Goal: Task Accomplishment & Management: Complete application form

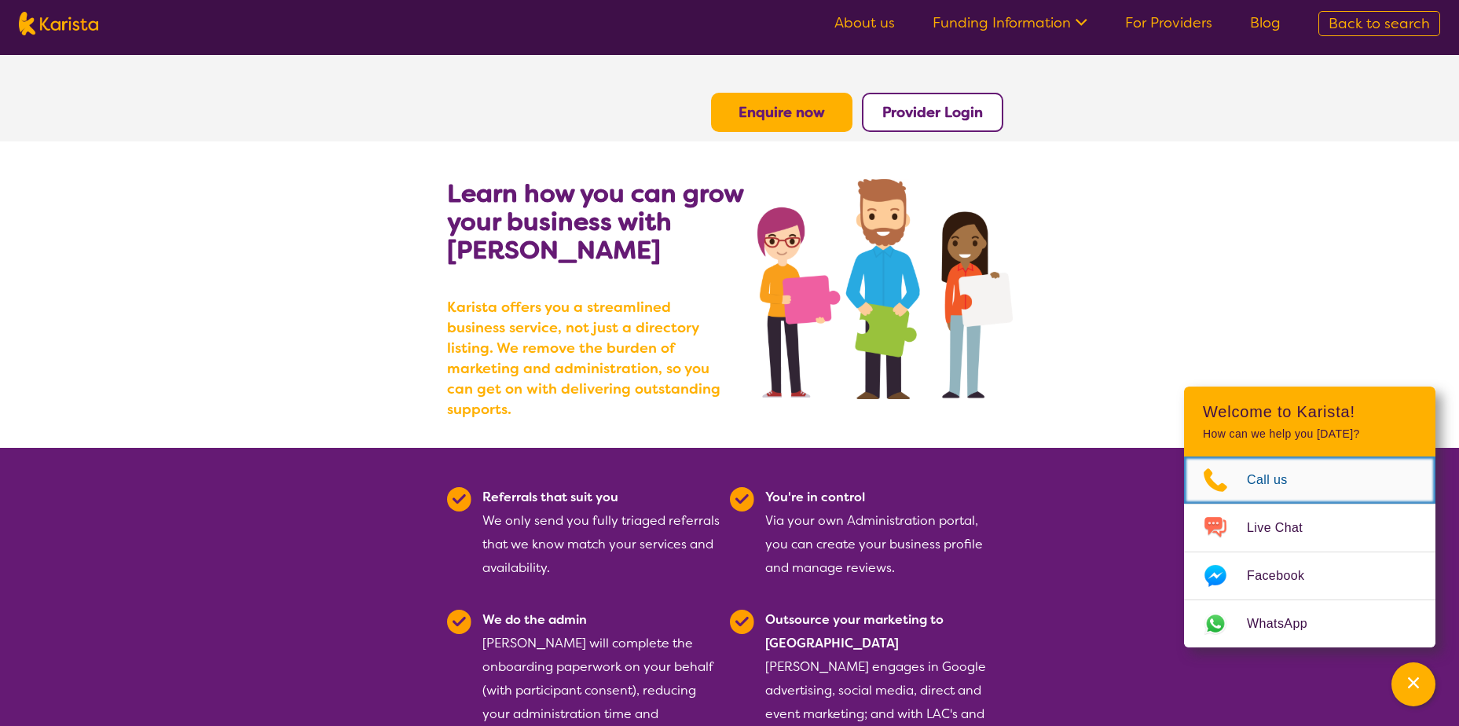
click at [1259, 465] on link "Call us" at bounding box center [1309, 479] width 251 height 47
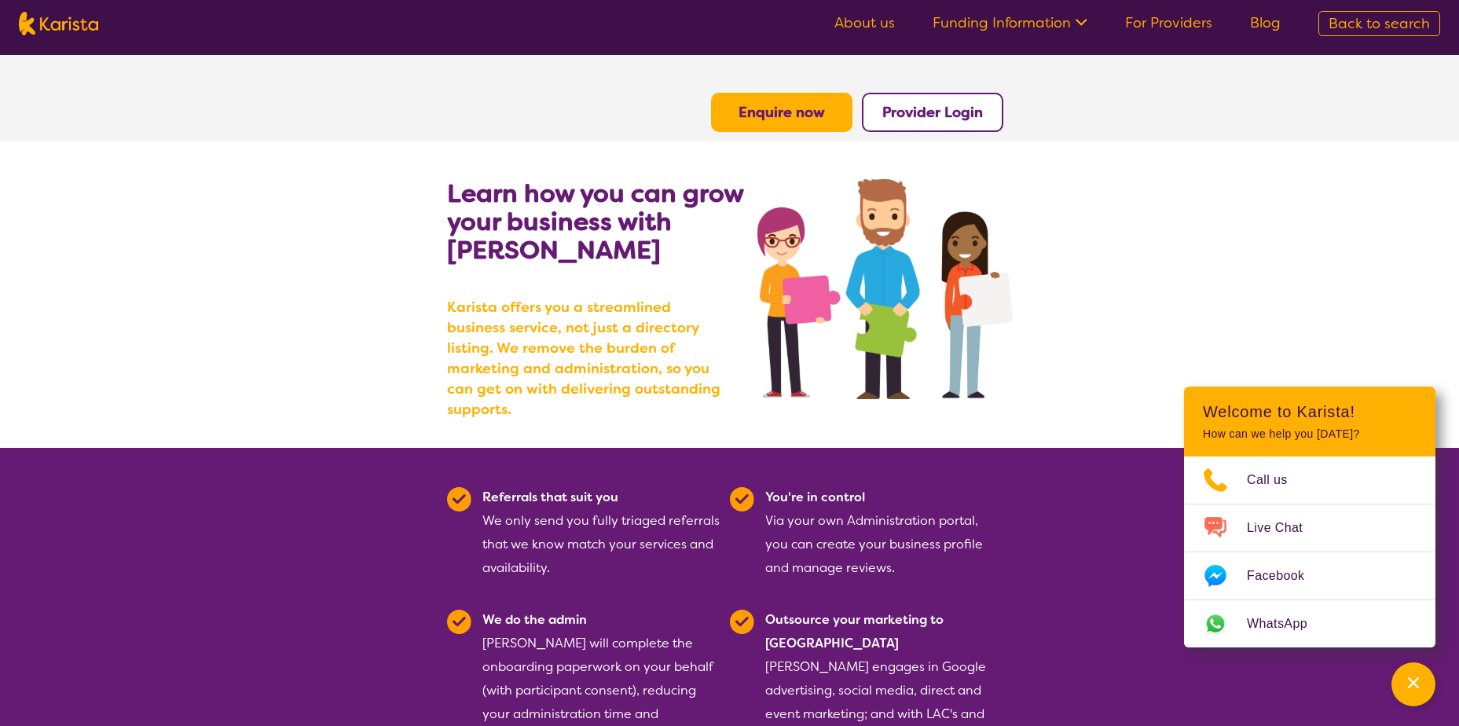
click at [1059, 267] on section "Learn how you can grow your business with [PERSON_NAME] [PERSON_NAME] offers yo…" at bounding box center [729, 294] width 1459 height 306
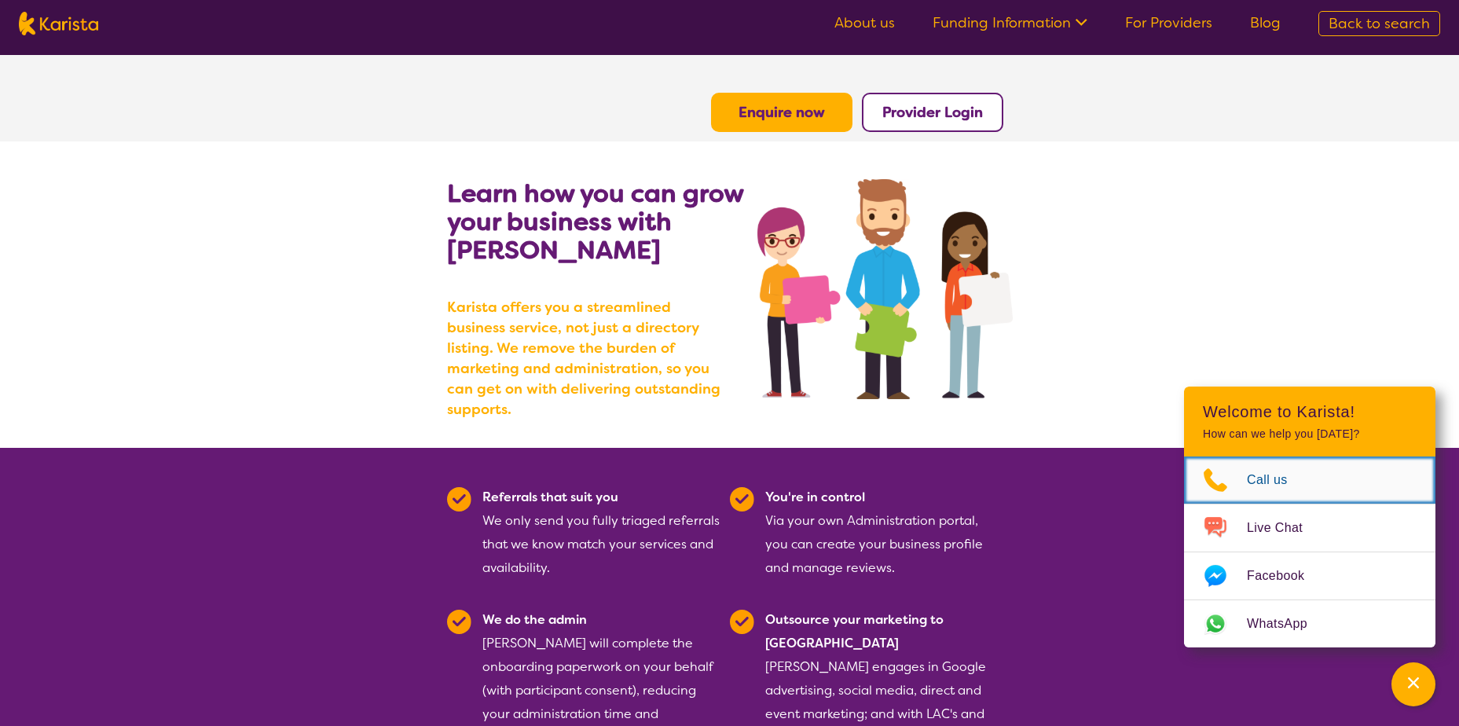
click at [1273, 492] on link "Call us" at bounding box center [1309, 479] width 251 height 47
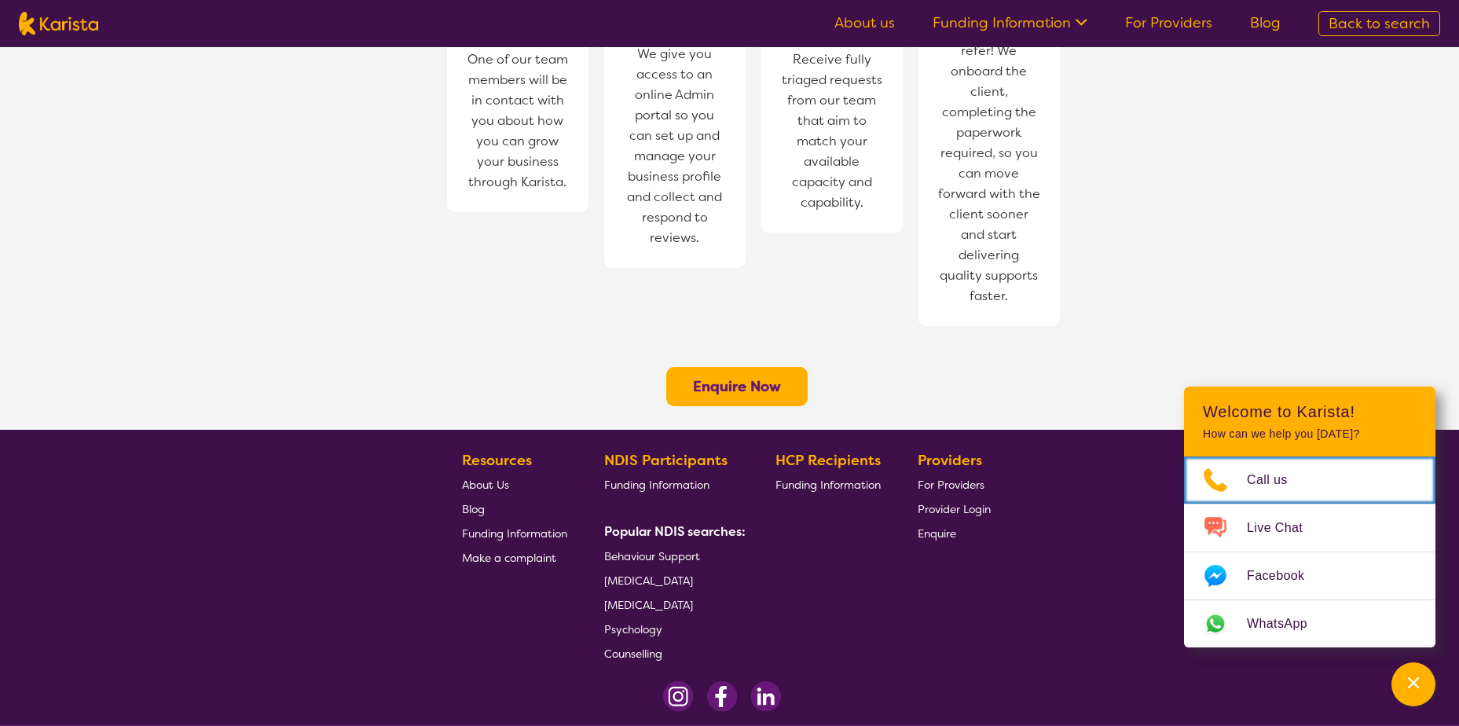
scroll to position [1169, 0]
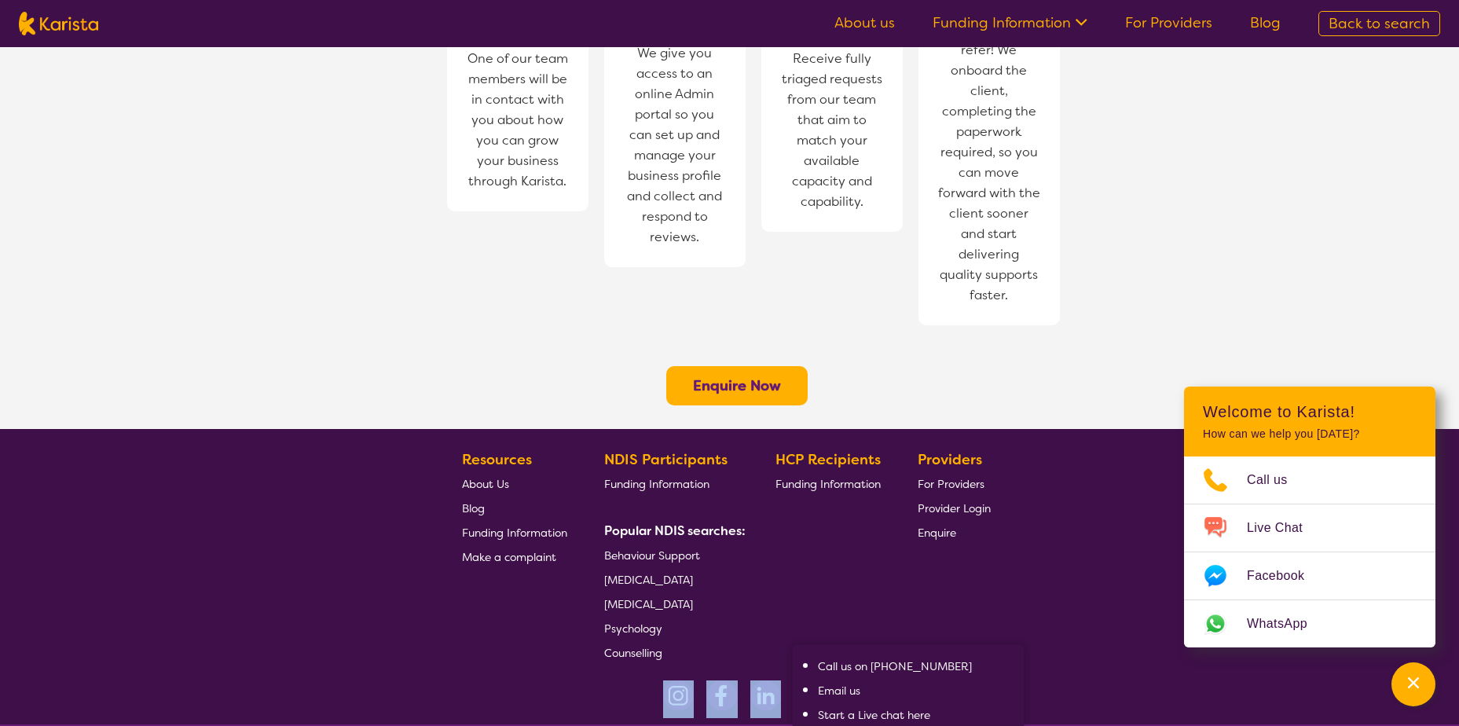
drag, startPoint x: 961, startPoint y: 532, endPoint x: 1124, endPoint y: 675, distance: 216.5
click at [958, 533] on div "Providers For Providers Provider Login Enquire" at bounding box center [956, 556] width 79 height 217
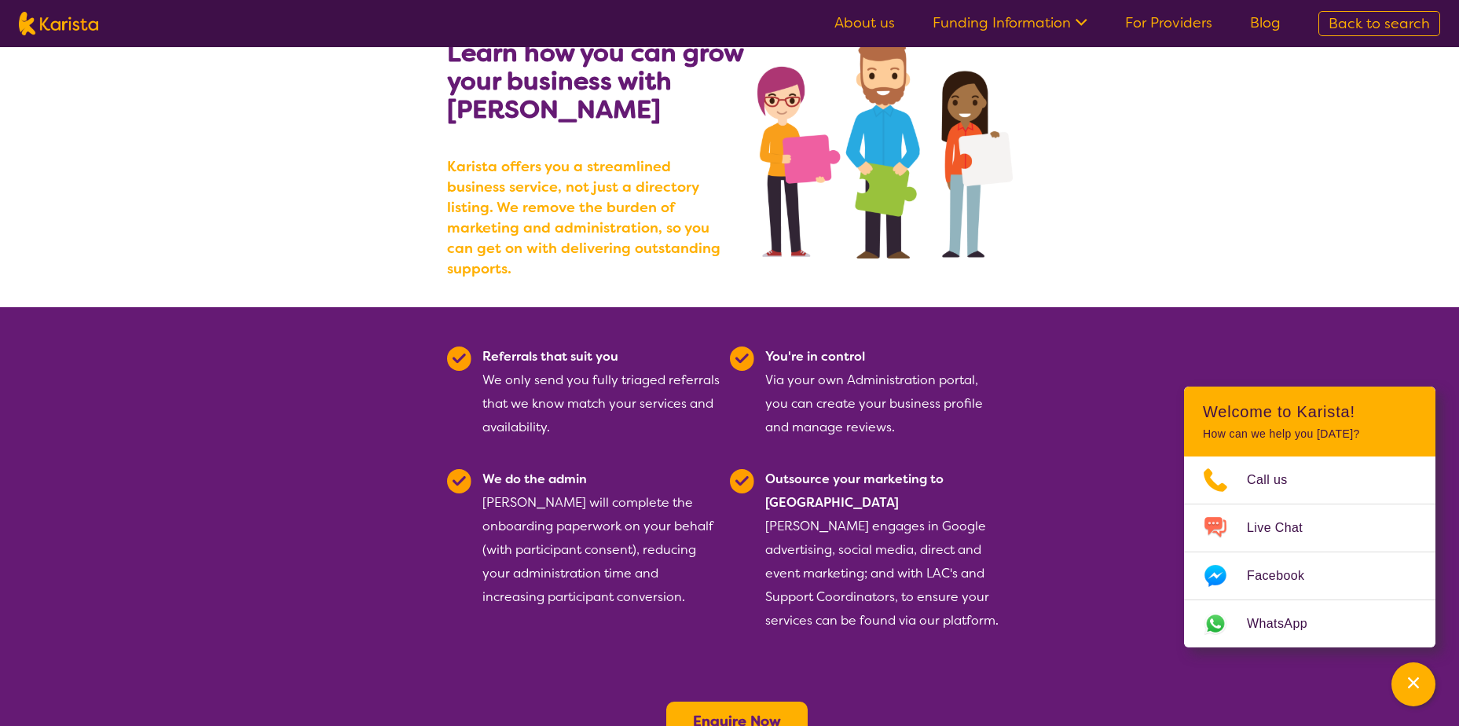
scroll to position [0, 0]
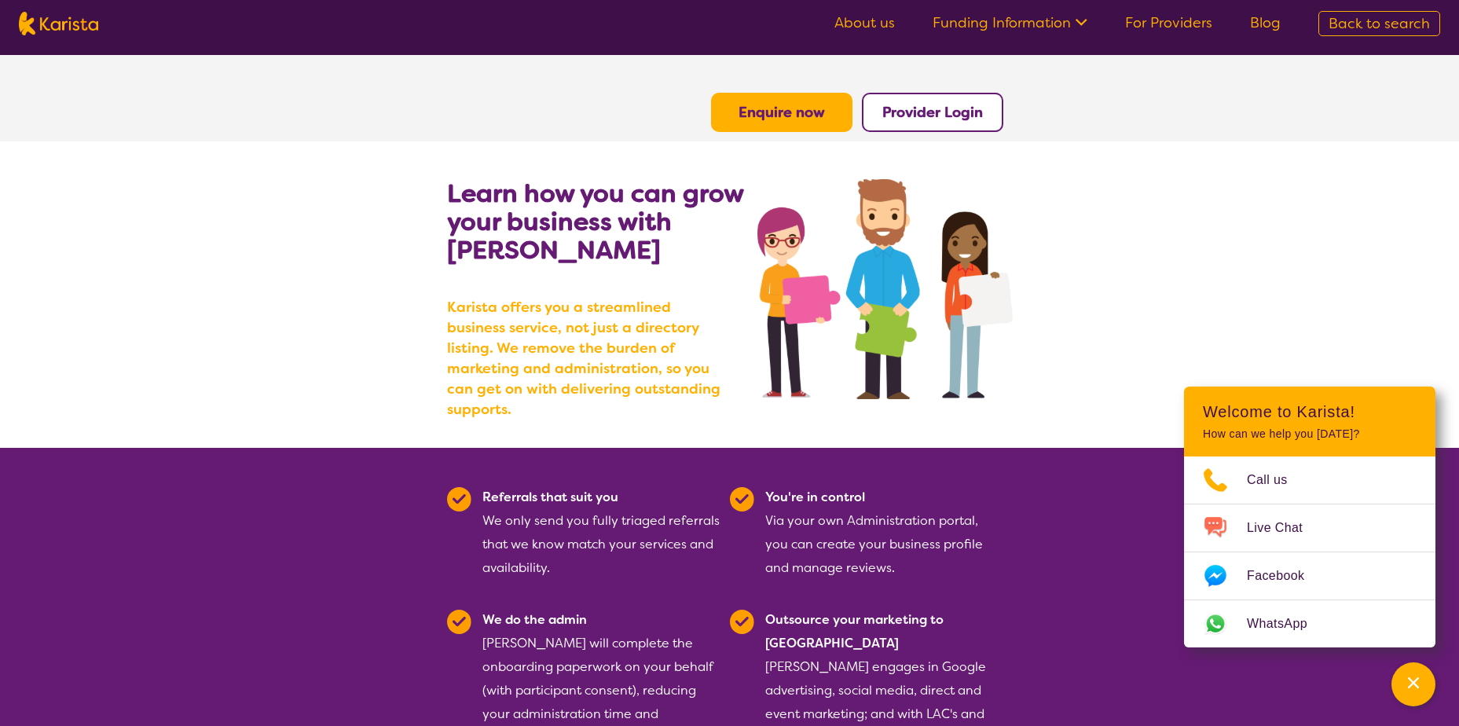
click at [1235, 269] on section "Learn how you can grow your business with [PERSON_NAME] [PERSON_NAME] offers yo…" at bounding box center [729, 294] width 1459 height 306
click at [1096, 271] on section "Learn how you can grow your business with [PERSON_NAME] [PERSON_NAME] offers yo…" at bounding box center [729, 294] width 1459 height 306
drag, startPoint x: 1405, startPoint y: 669, endPoint x: 1363, endPoint y: 671, distance: 42.4
click at [1405, 669] on div "Channel Menu" at bounding box center [1412, 684] width 31 height 35
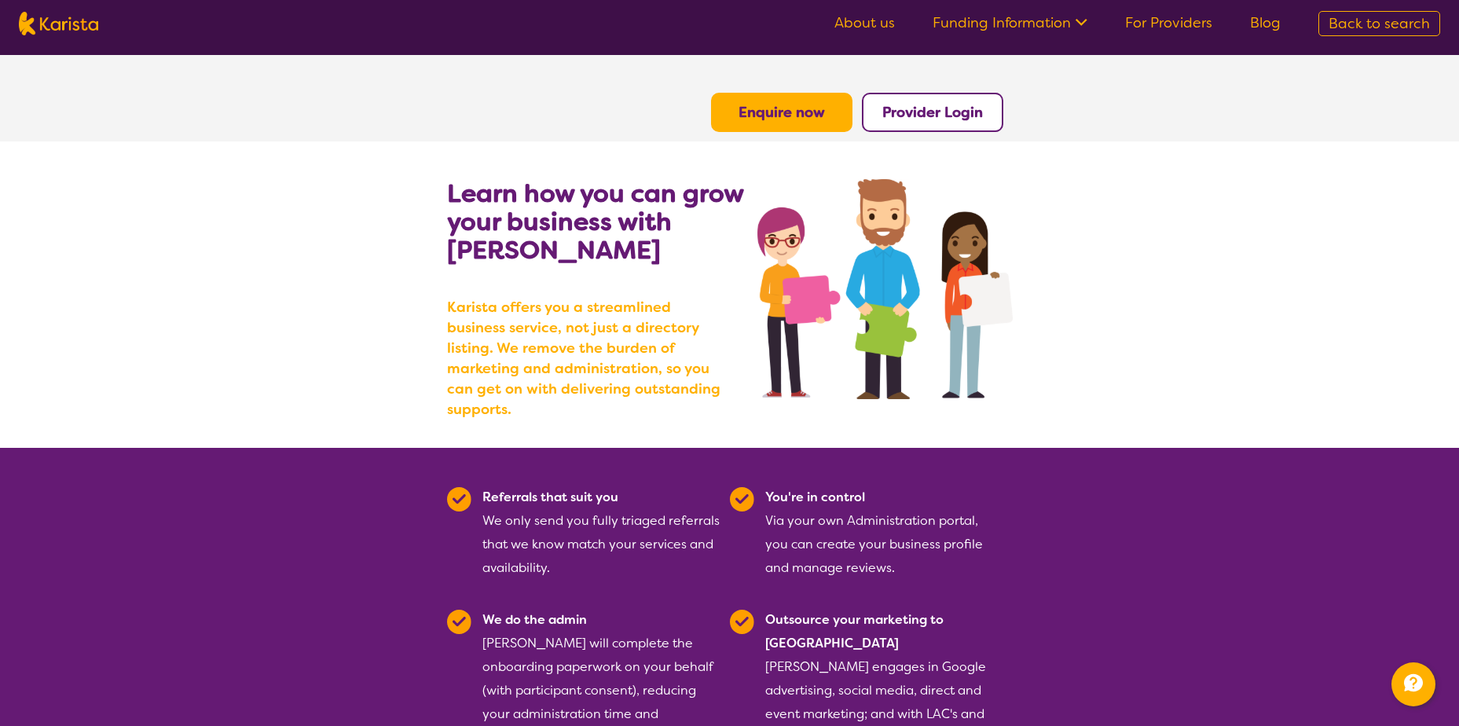
click at [836, 101] on button "Enquire now" at bounding box center [781, 112] width 141 height 39
click at [815, 110] on b "Enquire now" at bounding box center [781, 112] width 86 height 19
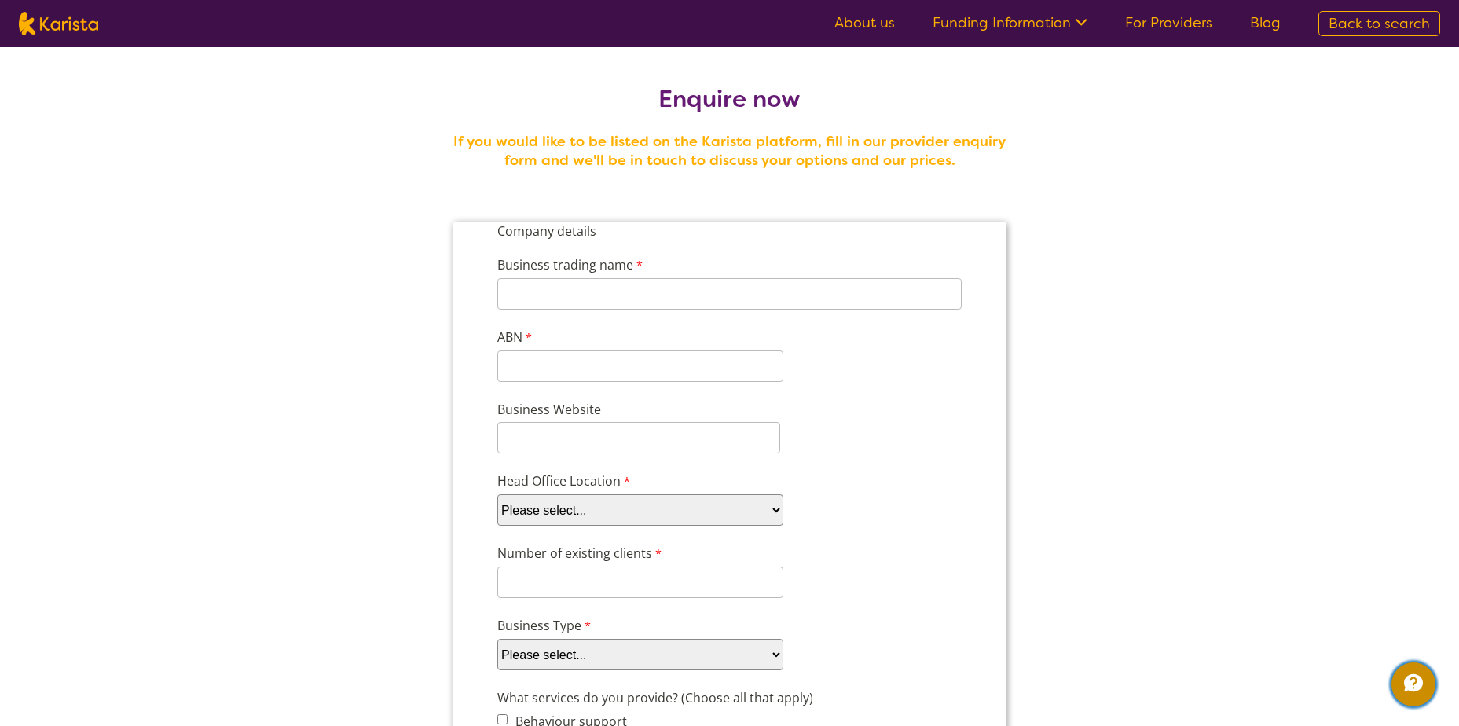
click at [1403, 682] on icon "Channel Menu" at bounding box center [1412, 682] width 31 height 31
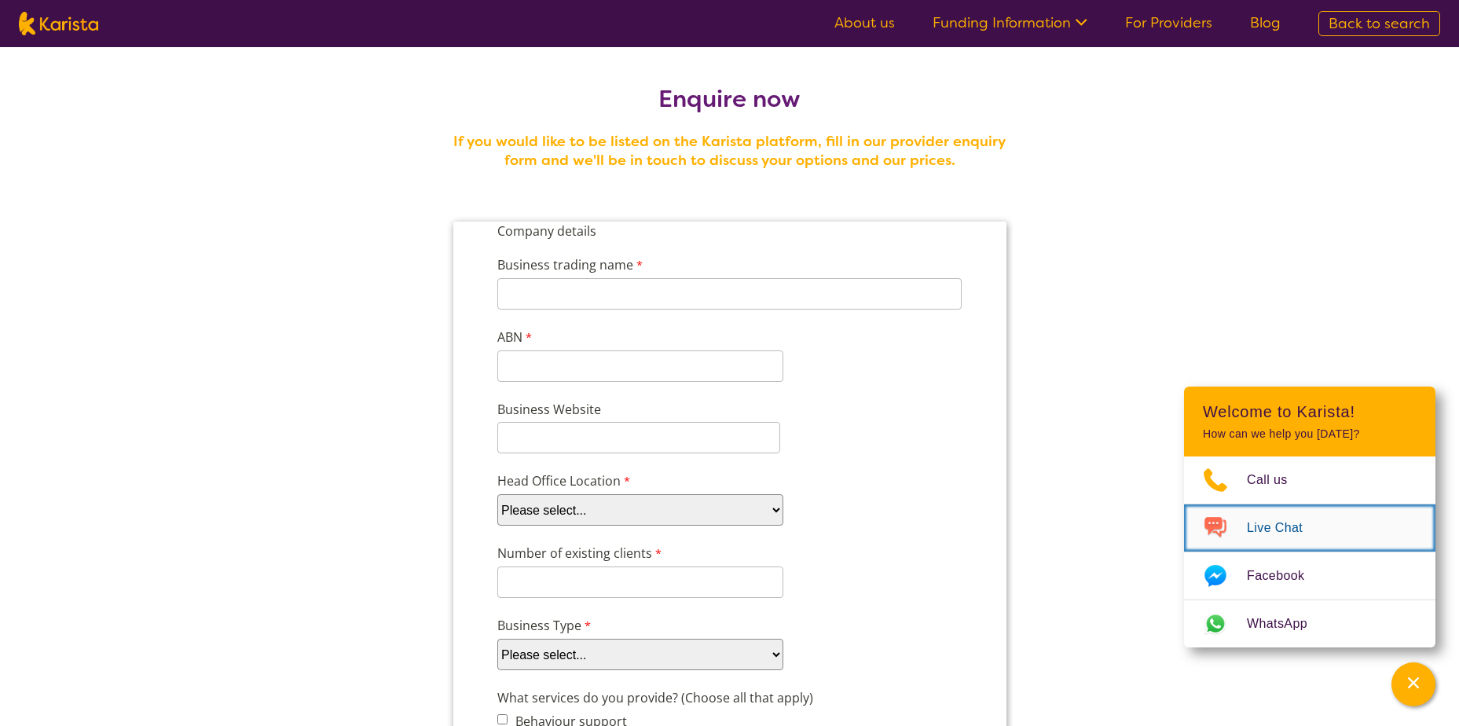
click at [1272, 529] on span "Live Chat" at bounding box center [1283, 528] width 75 height 24
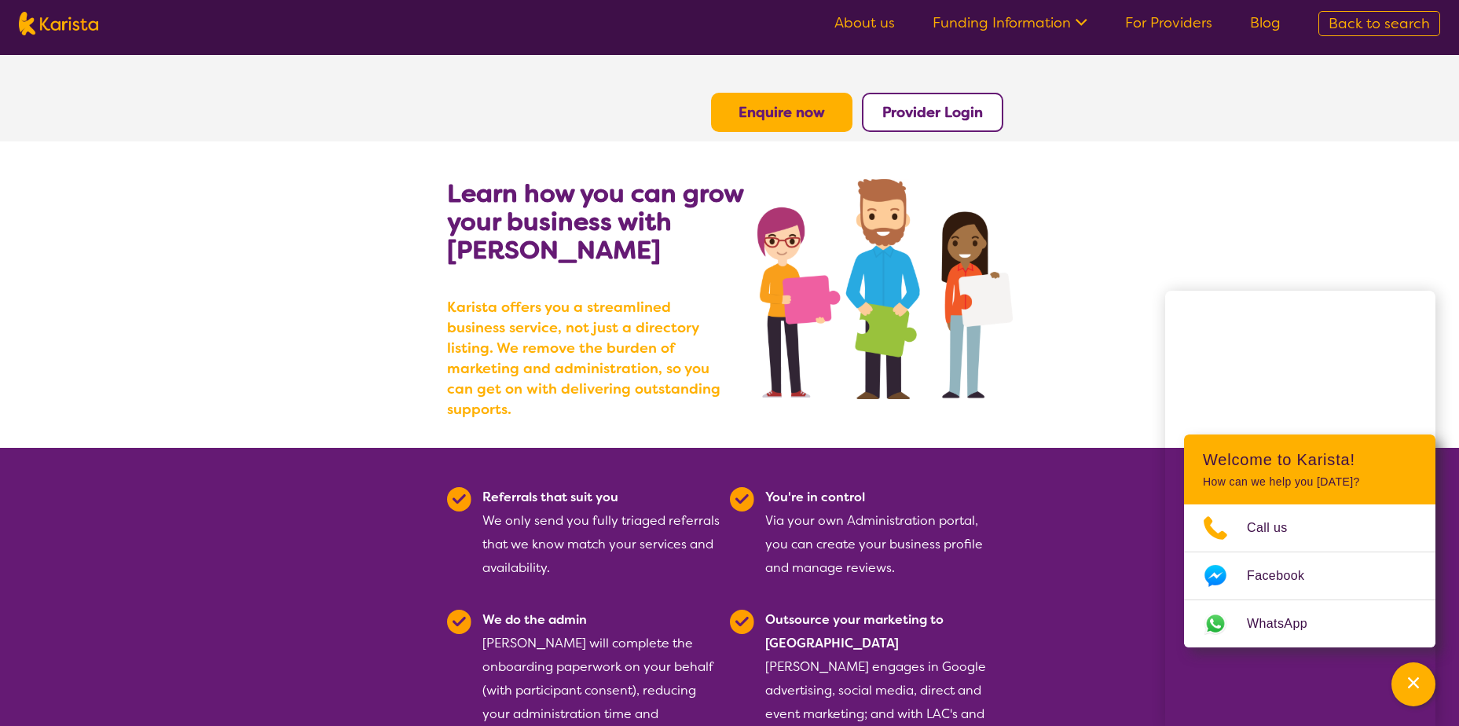
click at [814, 103] on b "Enquire now" at bounding box center [781, 112] width 86 height 19
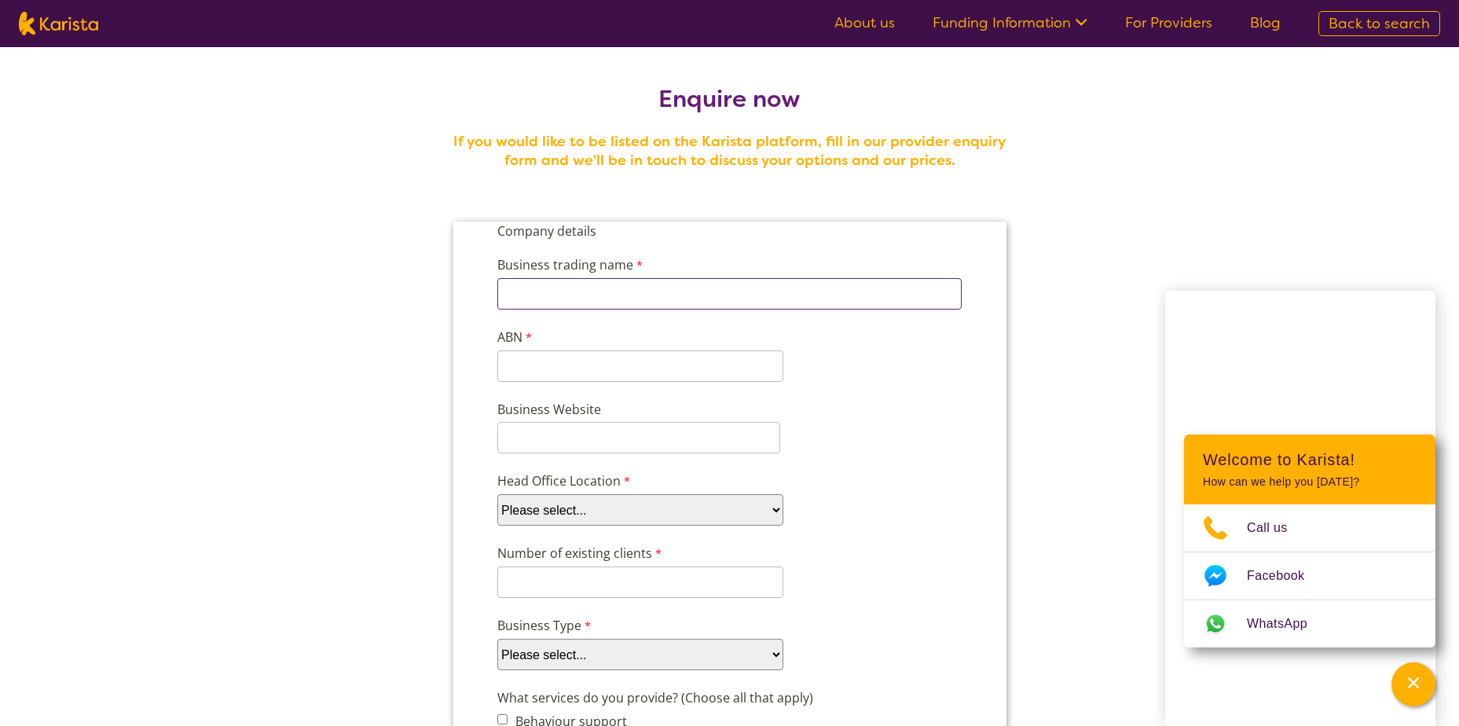
click at [708, 285] on input "Business trading name" at bounding box center [728, 293] width 464 height 31
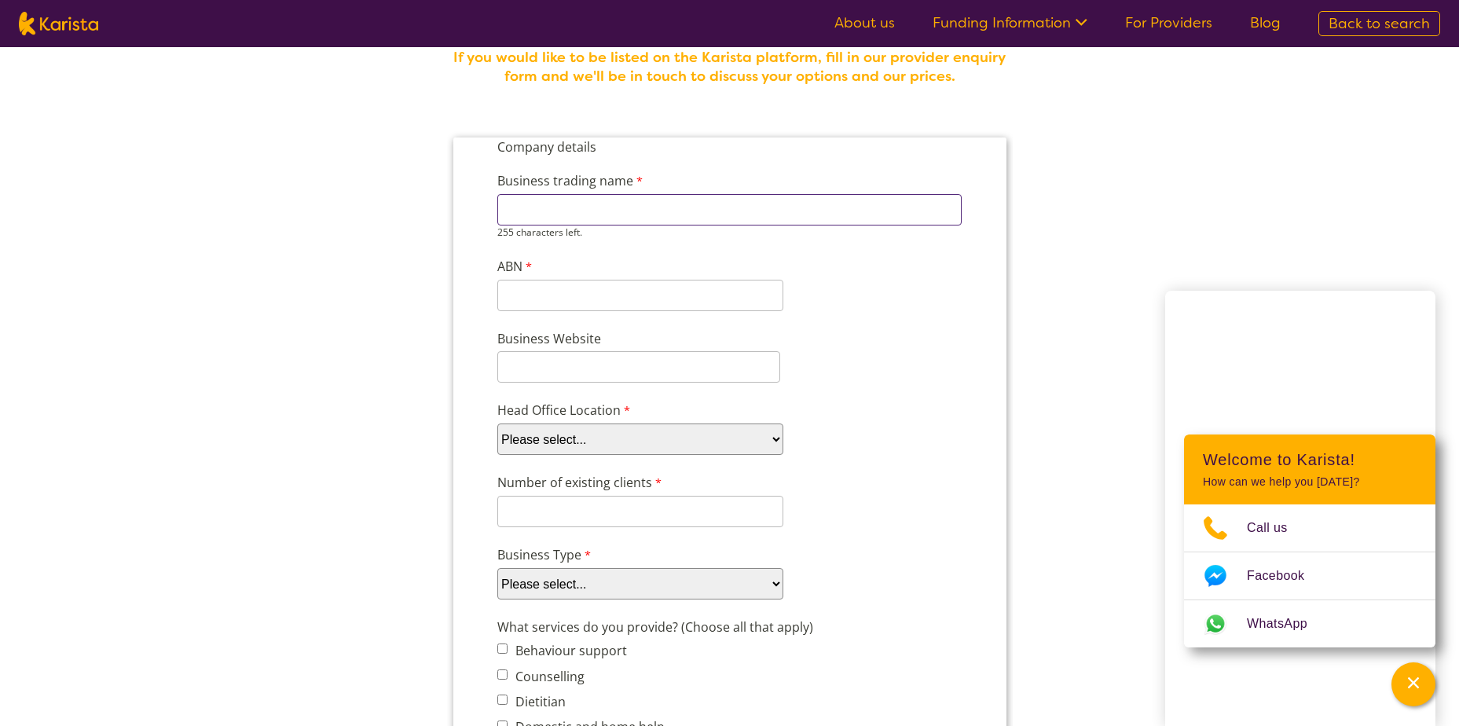
scroll to position [79, 0]
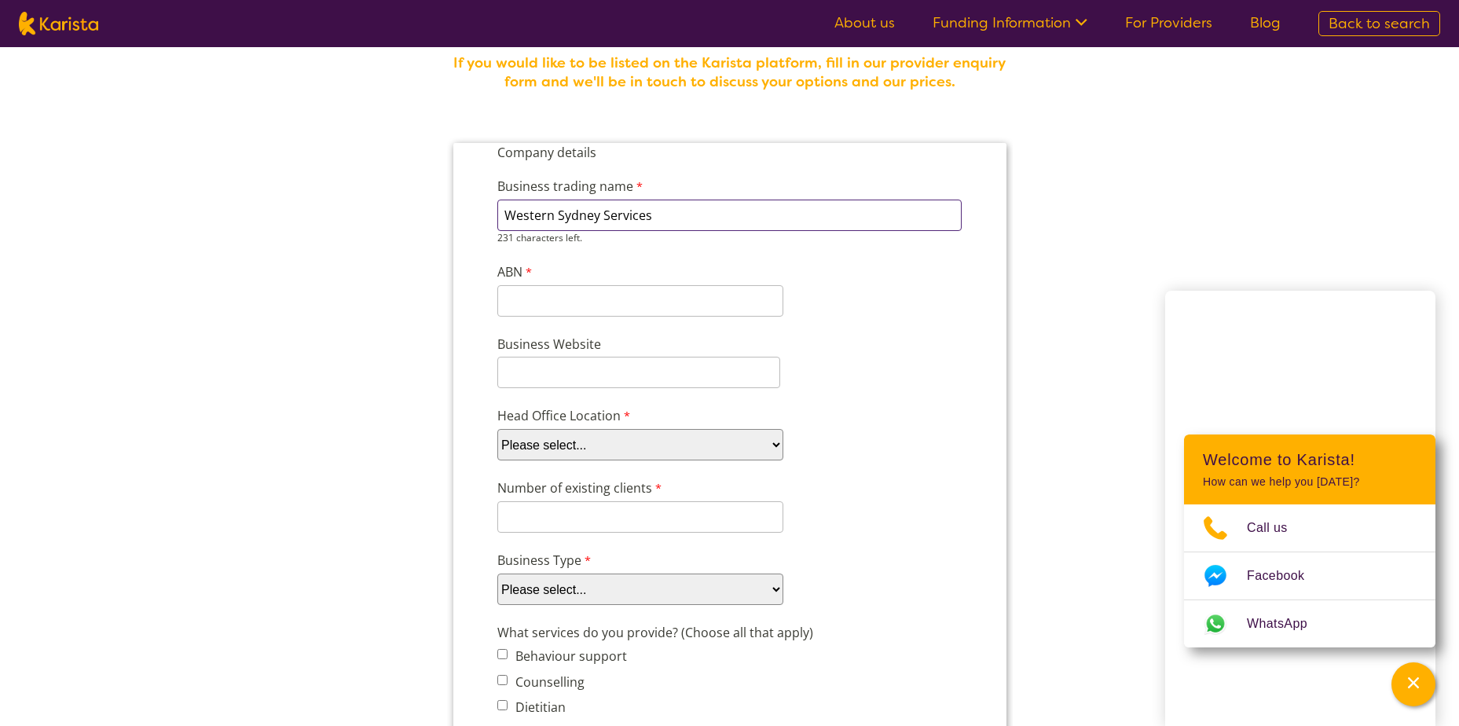
type input "Western Sydney Services"
click at [577, 293] on input "ABN" at bounding box center [639, 287] width 286 height 31
paste input "83 640 182"
type input "83 640 182"
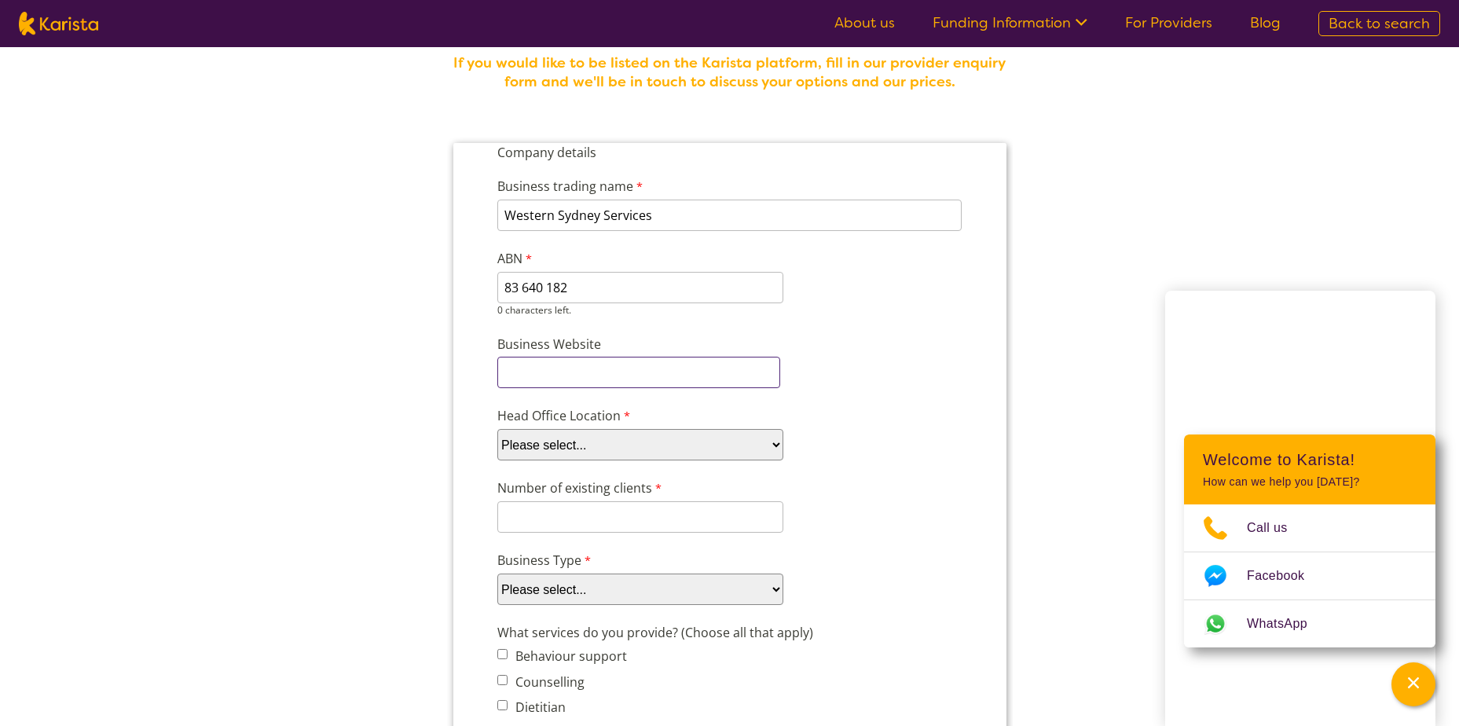
click at [553, 357] on input "Business Website" at bounding box center [637, 372] width 283 height 31
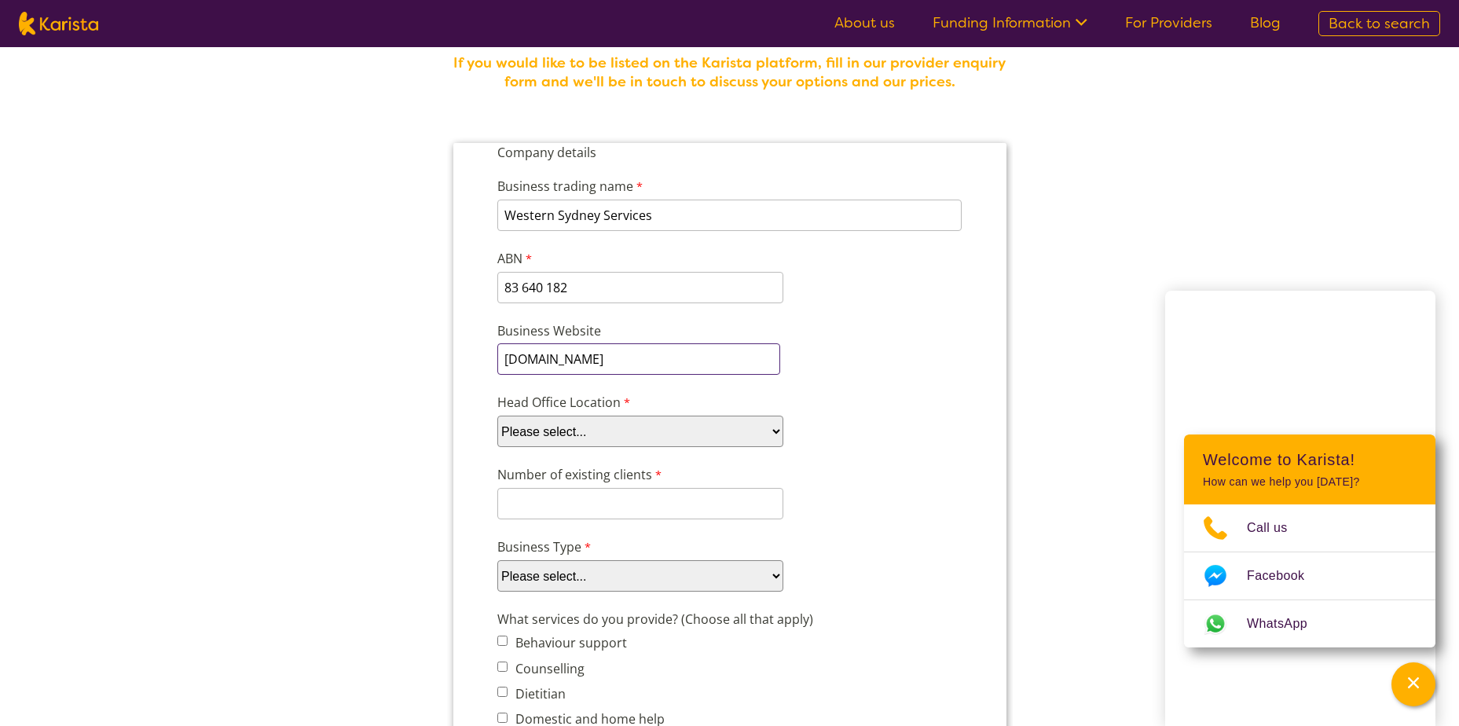
type input "westernsydneyservices.com.au"
click at [546, 428] on select "Please select... ACT NSW NT QLD SA TAS VIC WA" at bounding box center [639, 430] width 286 height 31
select select "tfa_95"
click at [496, 415] on select "Please select... ACT NSW NT QLD SA TAS VIC WA" at bounding box center [639, 430] width 286 height 31
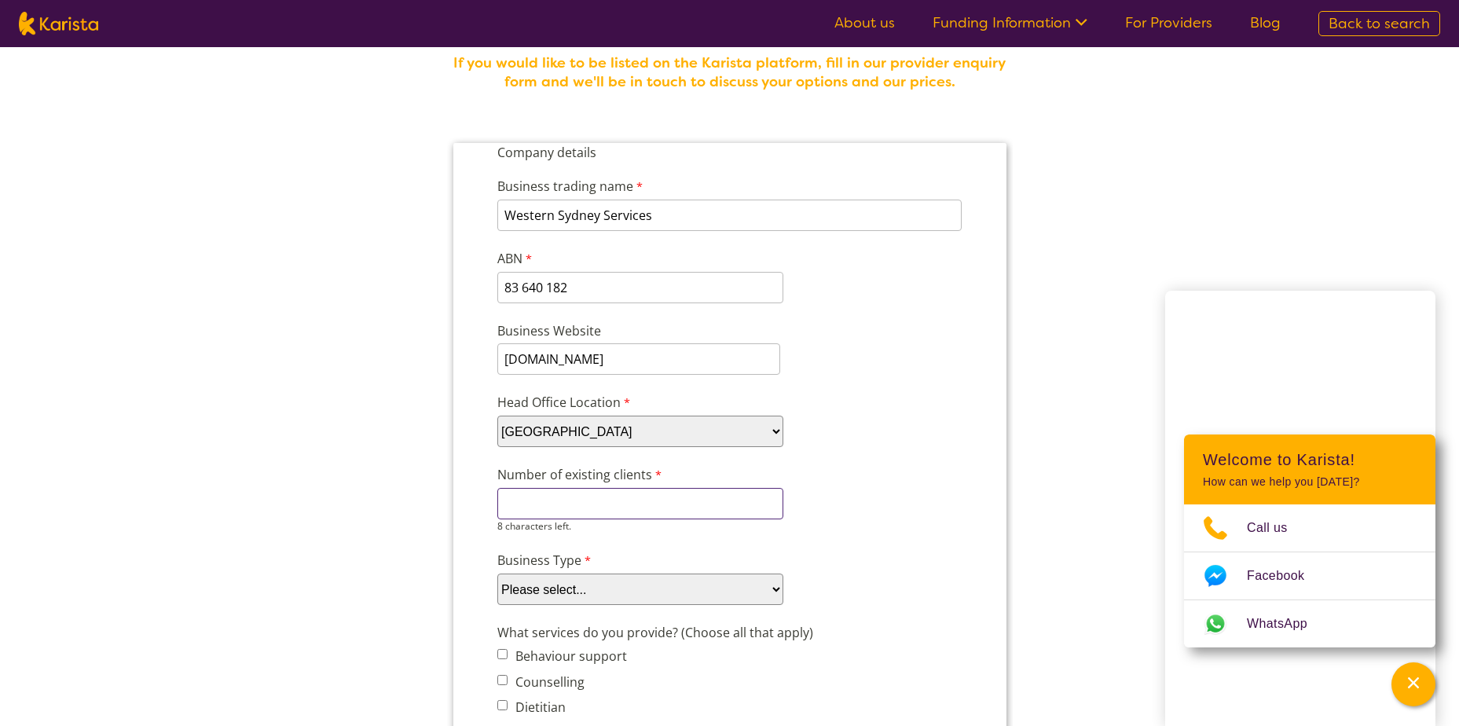
click at [544, 501] on input "Number of existing clients" at bounding box center [639, 503] width 286 height 31
type input "2"
type input "170"
click at [630, 566] on div "Business Type Please select... Company Individual/Sole Trader Other (please spe…" at bounding box center [729, 577] width 478 height 60
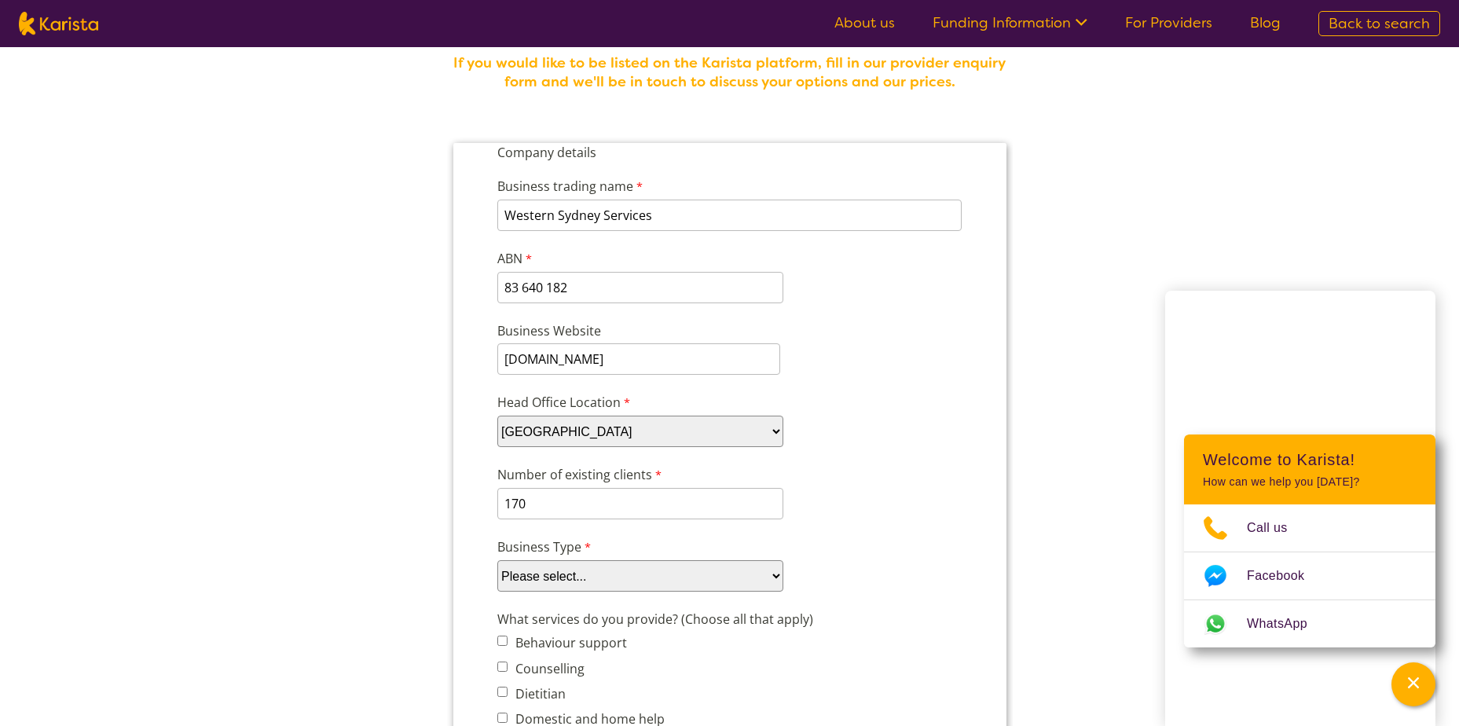
click at [624, 578] on select "Please select... Company Individual/Sole Trader Other (please specify)" at bounding box center [639, 575] width 286 height 31
select select "tfa_87"
click at [496, 560] on select "Please select... Company Individual/Sole Trader Other (please specify)" at bounding box center [639, 575] width 286 height 31
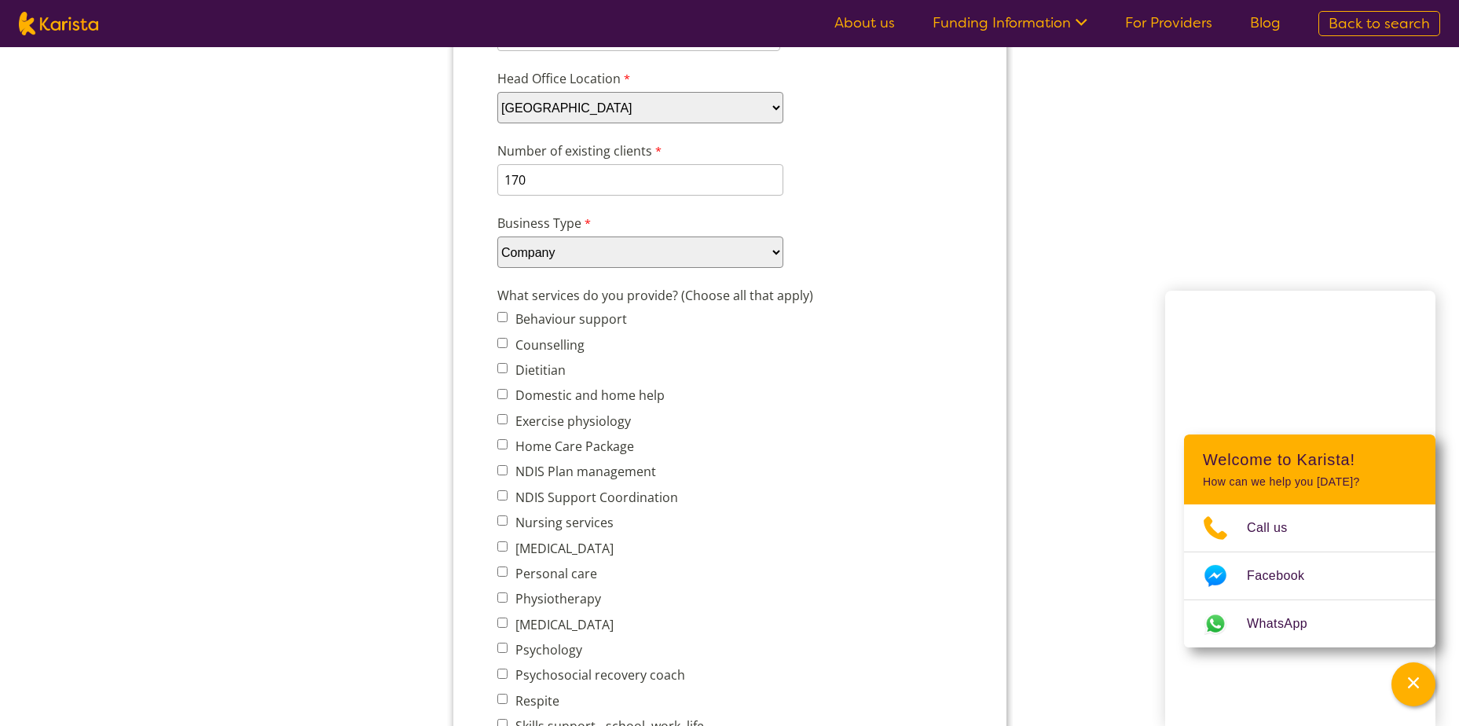
scroll to position [471, 0]
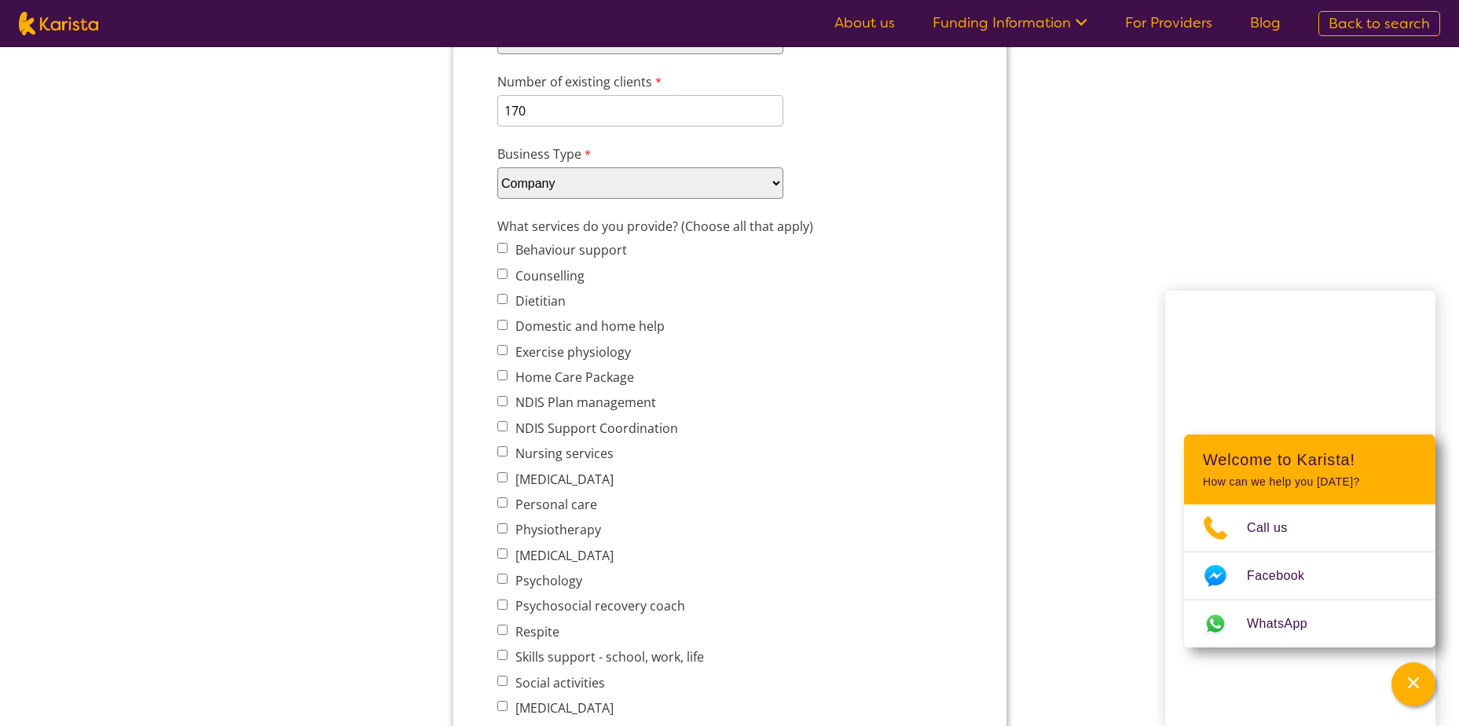
click at [500, 426] on input "NDIS Support Coordination" at bounding box center [501, 426] width 10 height 10
checkbox input "true"
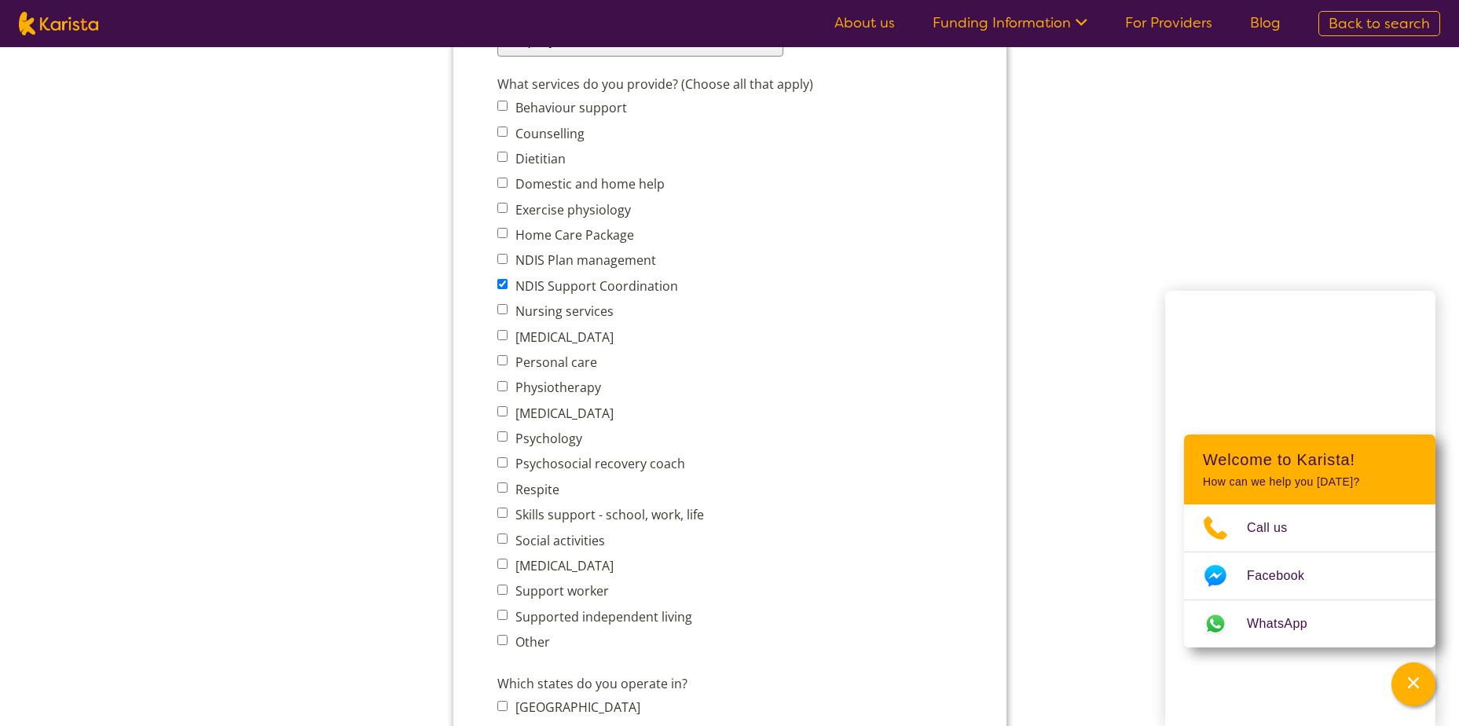
scroll to position [628, 0]
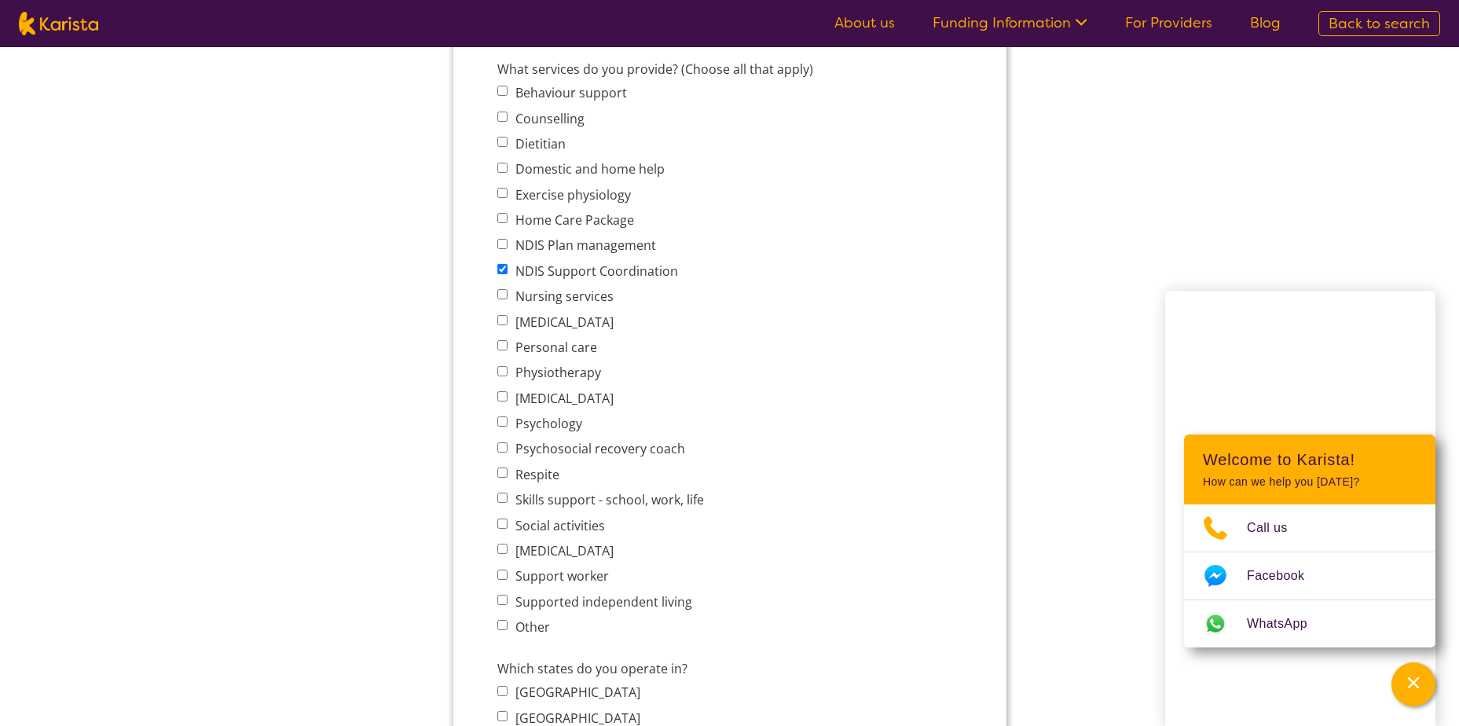
click at [508, 344] on span "Personal care" at bounding box center [604, 347] width 216 height 22
click at [501, 345] on input "Personal care" at bounding box center [501, 345] width 10 height 10
checkbox input "true"
click at [500, 472] on input "Respite" at bounding box center [501, 472] width 10 height 10
checkbox input "true"
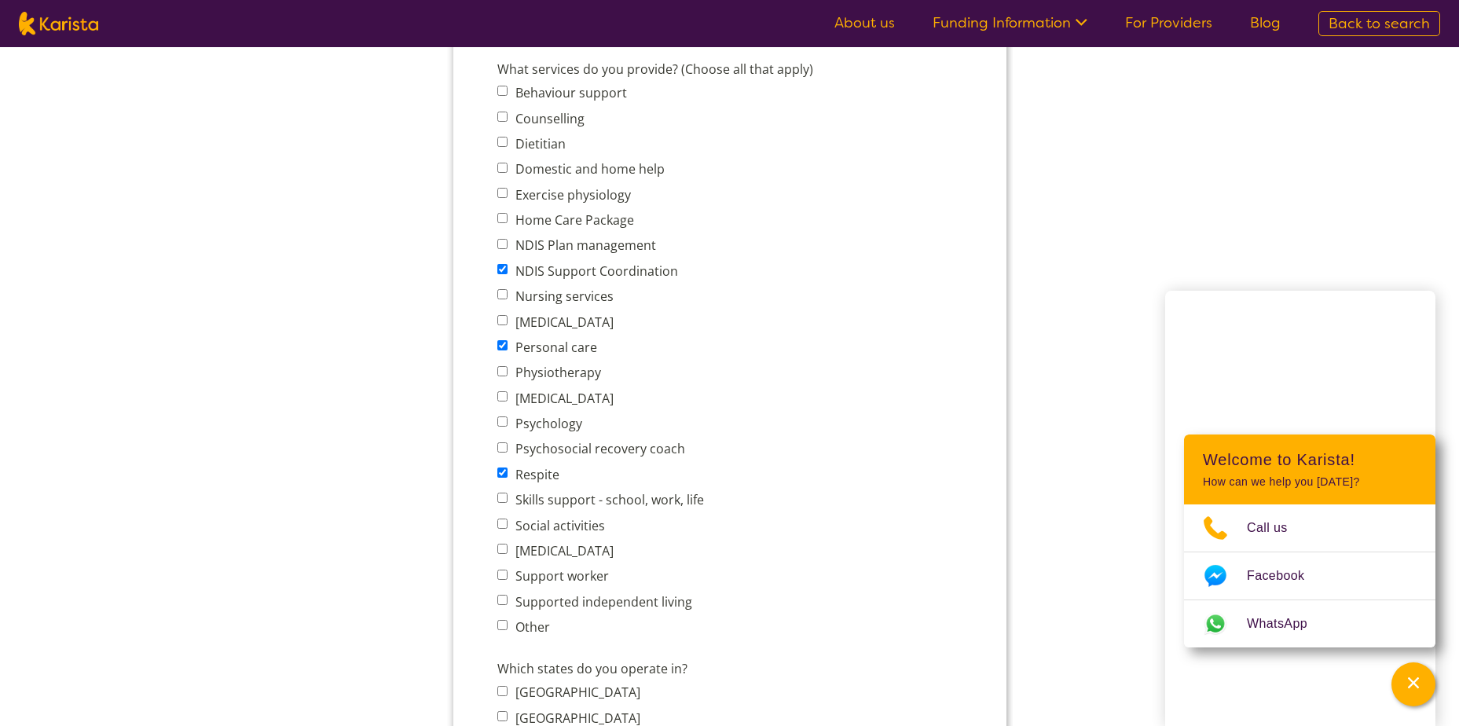
click at [500, 573] on input "Support worker" at bounding box center [501, 574] width 10 height 10
checkbox input "true"
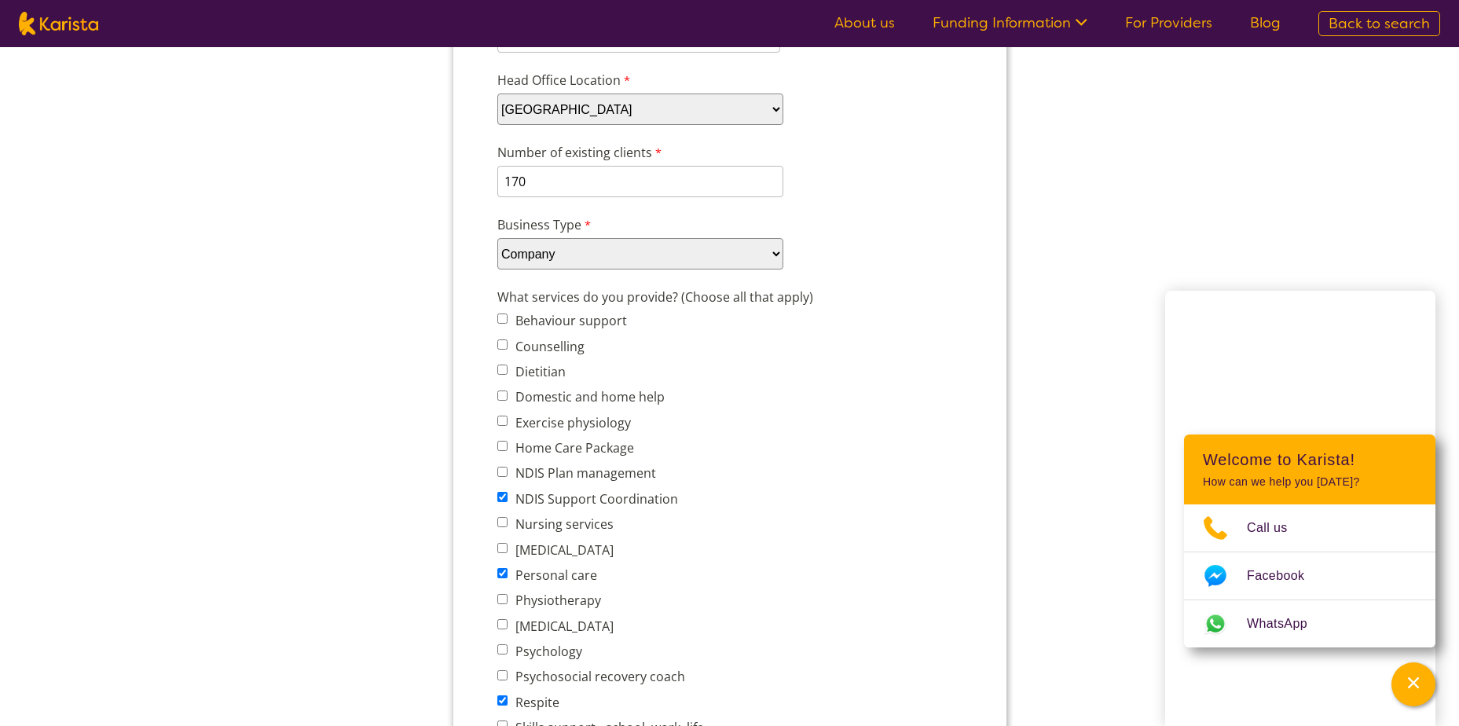
scroll to position [393, 0]
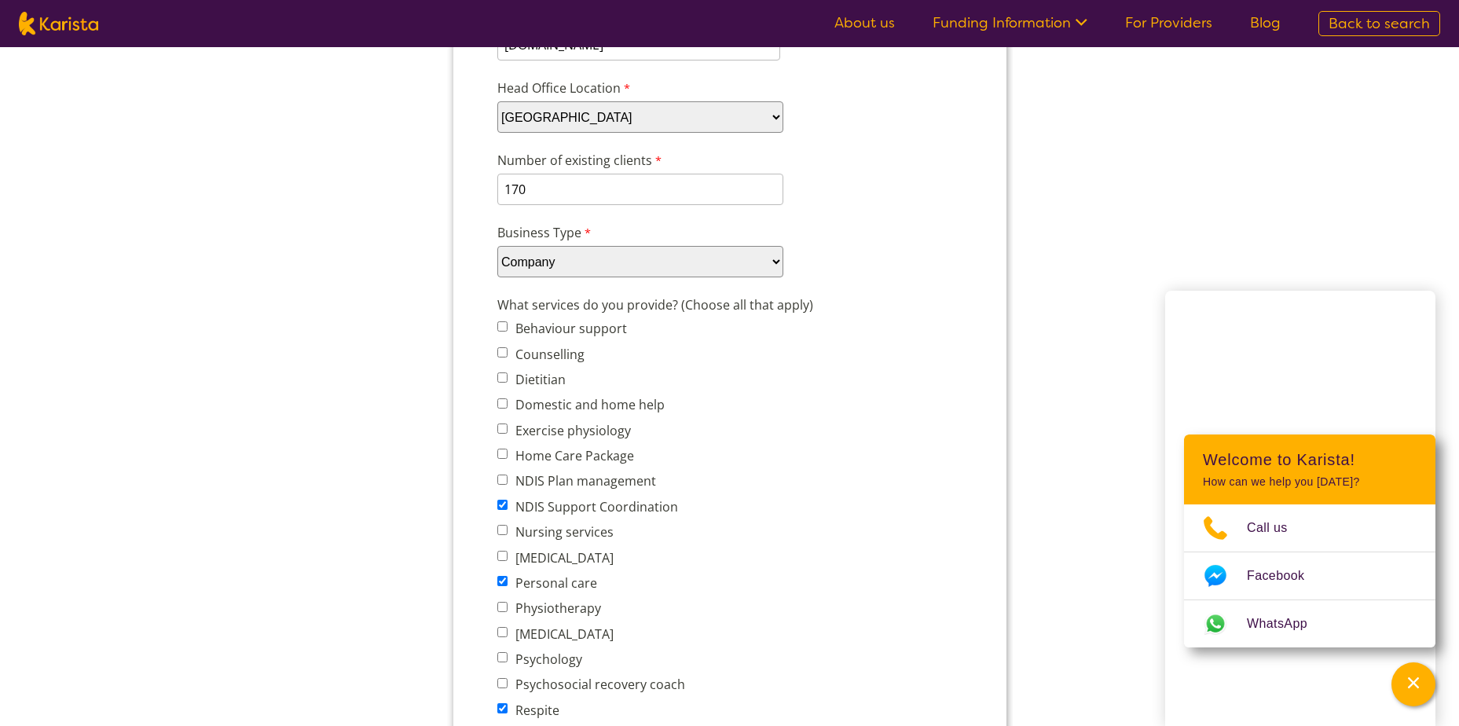
click at [501, 448] on input "Home Care Package" at bounding box center [501, 453] width 10 height 10
checkbox input "true"
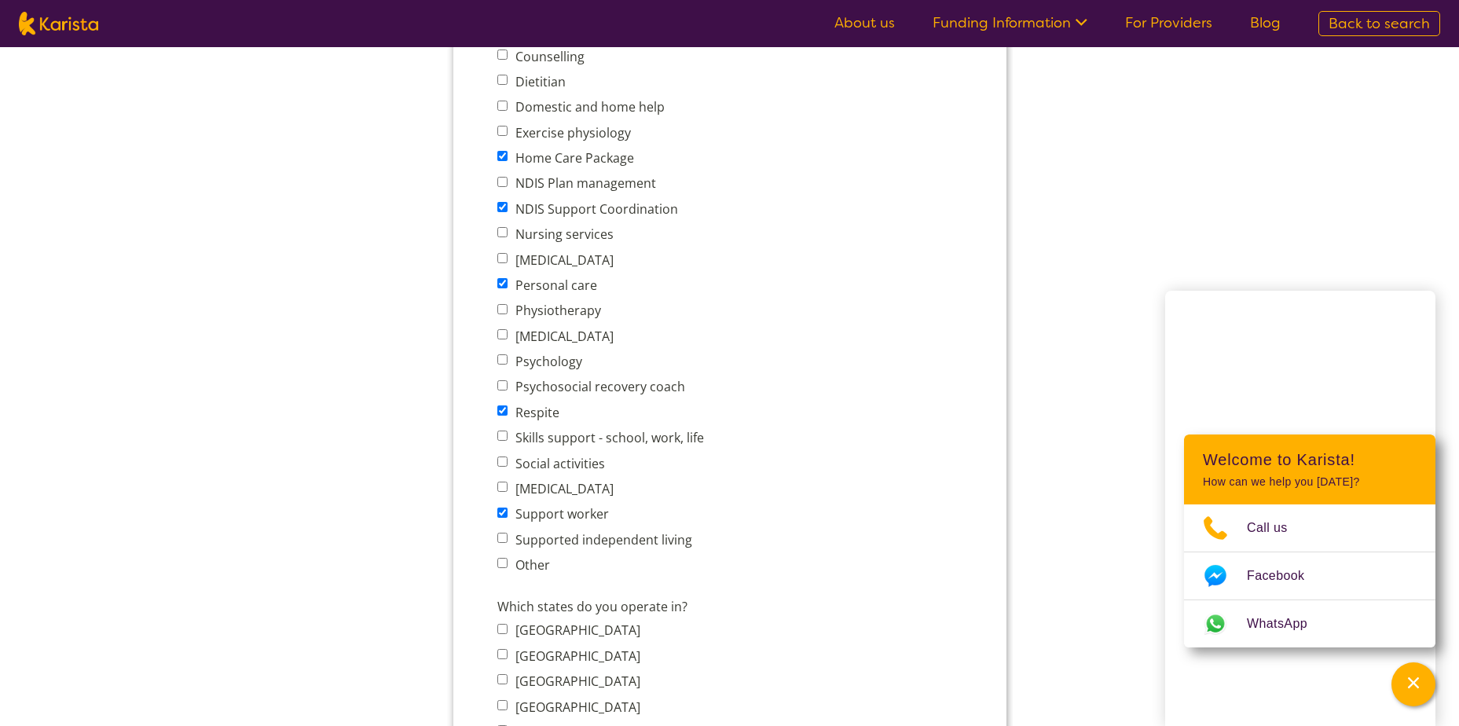
scroll to position [707, 0]
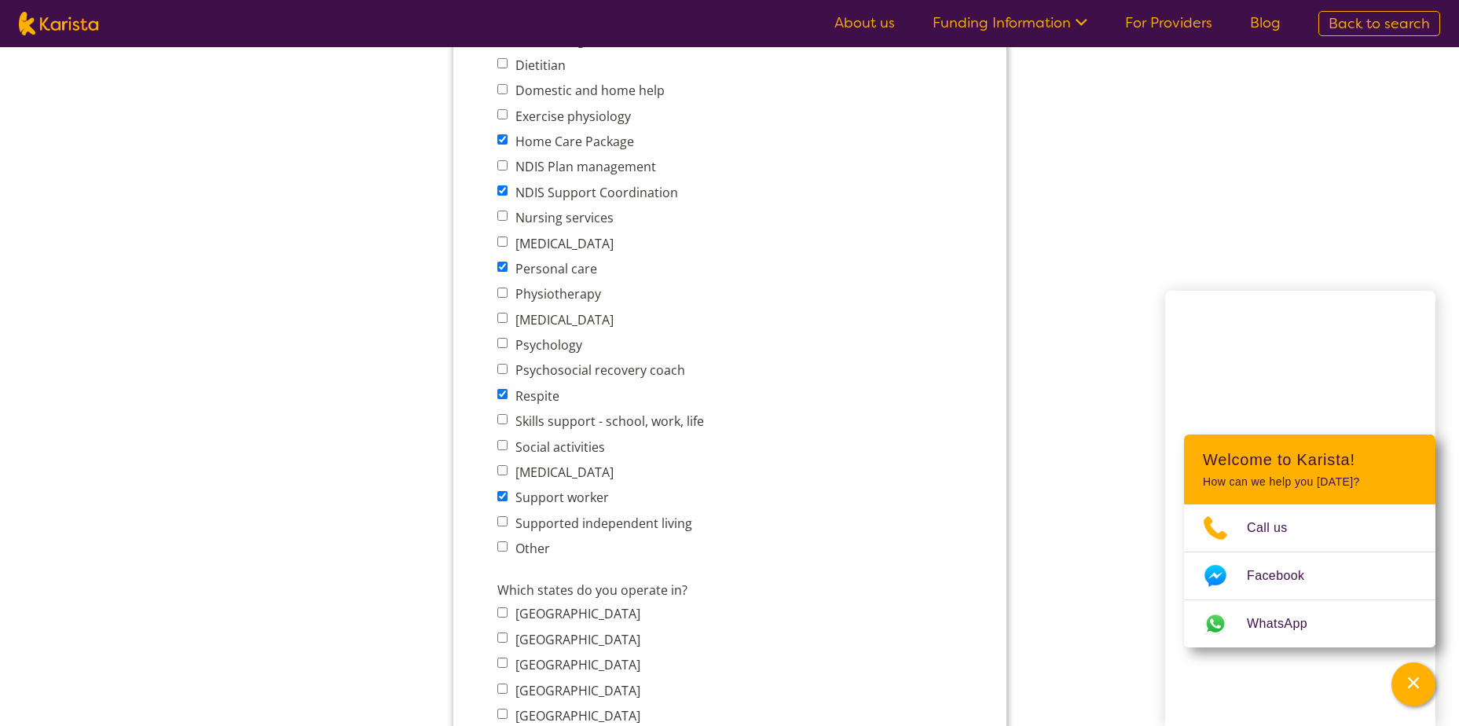
click at [507, 425] on span "Skills support - school, work, life" at bounding box center [604, 421] width 216 height 22
click at [506, 423] on input "Skills support - school, work, life" at bounding box center [501, 419] width 10 height 10
checkbox input "true"
click at [506, 449] on input "Social activities" at bounding box center [501, 445] width 10 height 10
checkbox input "true"
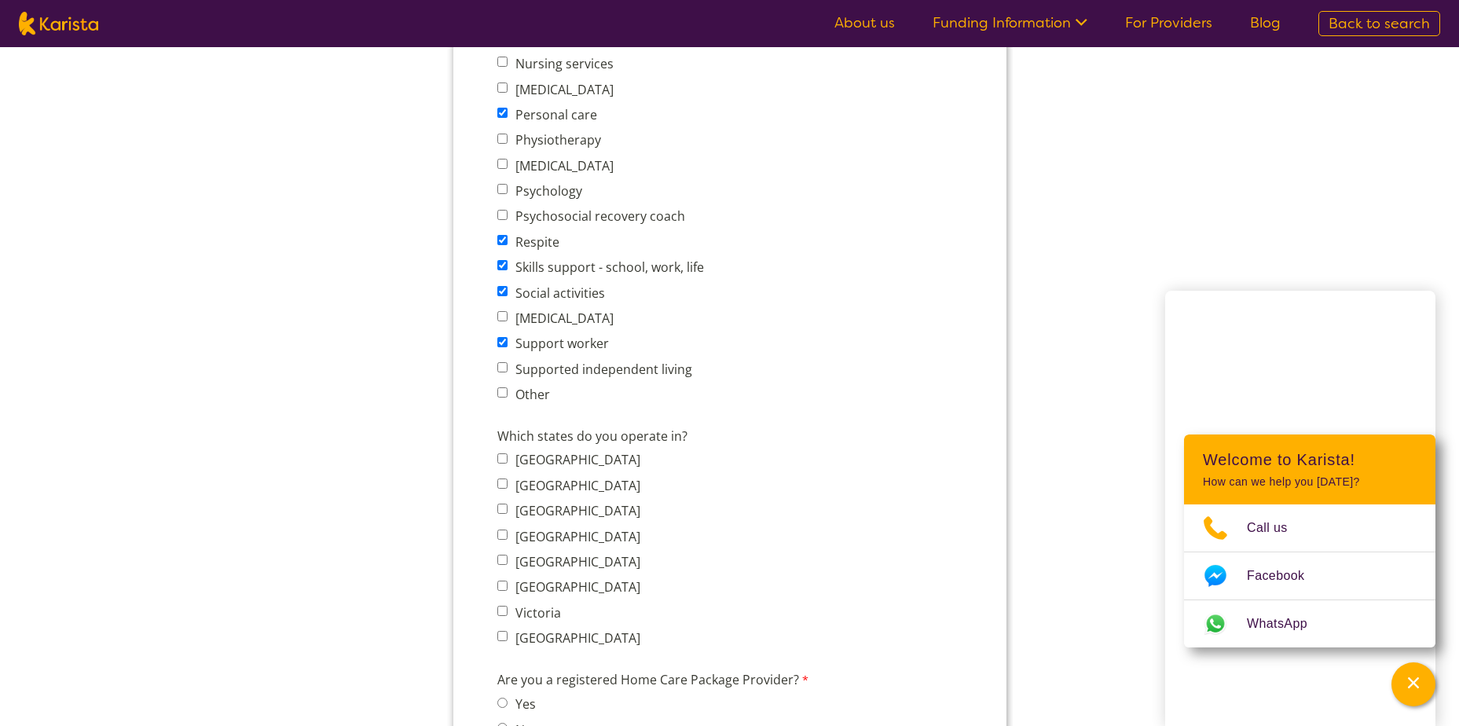
scroll to position [864, 0]
click at [500, 372] on span "Supported independent living" at bounding box center [604, 366] width 216 height 22
click at [500, 364] on input "Supported independent living" at bounding box center [501, 364] width 10 height 10
checkbox input "true"
click at [503, 394] on input "Other" at bounding box center [501, 389] width 10 height 10
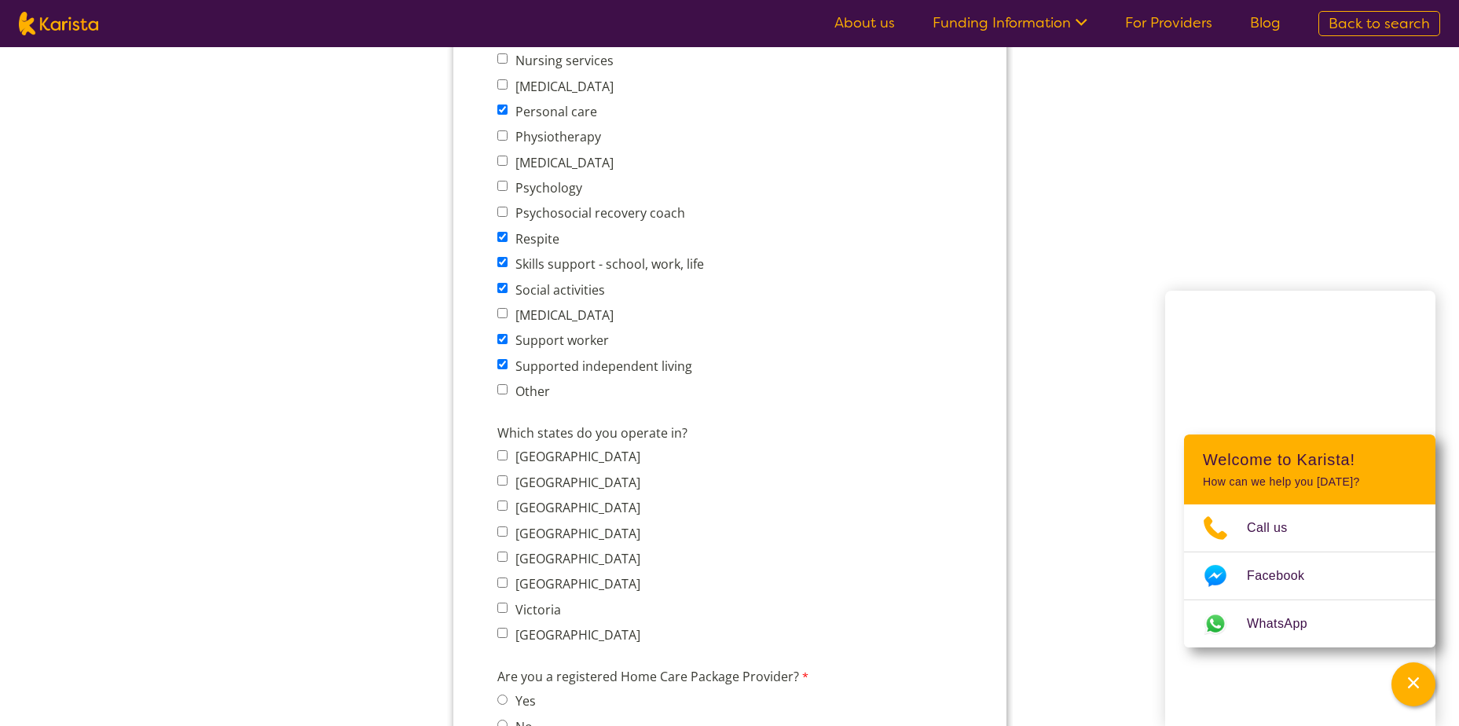
checkbox input "true"
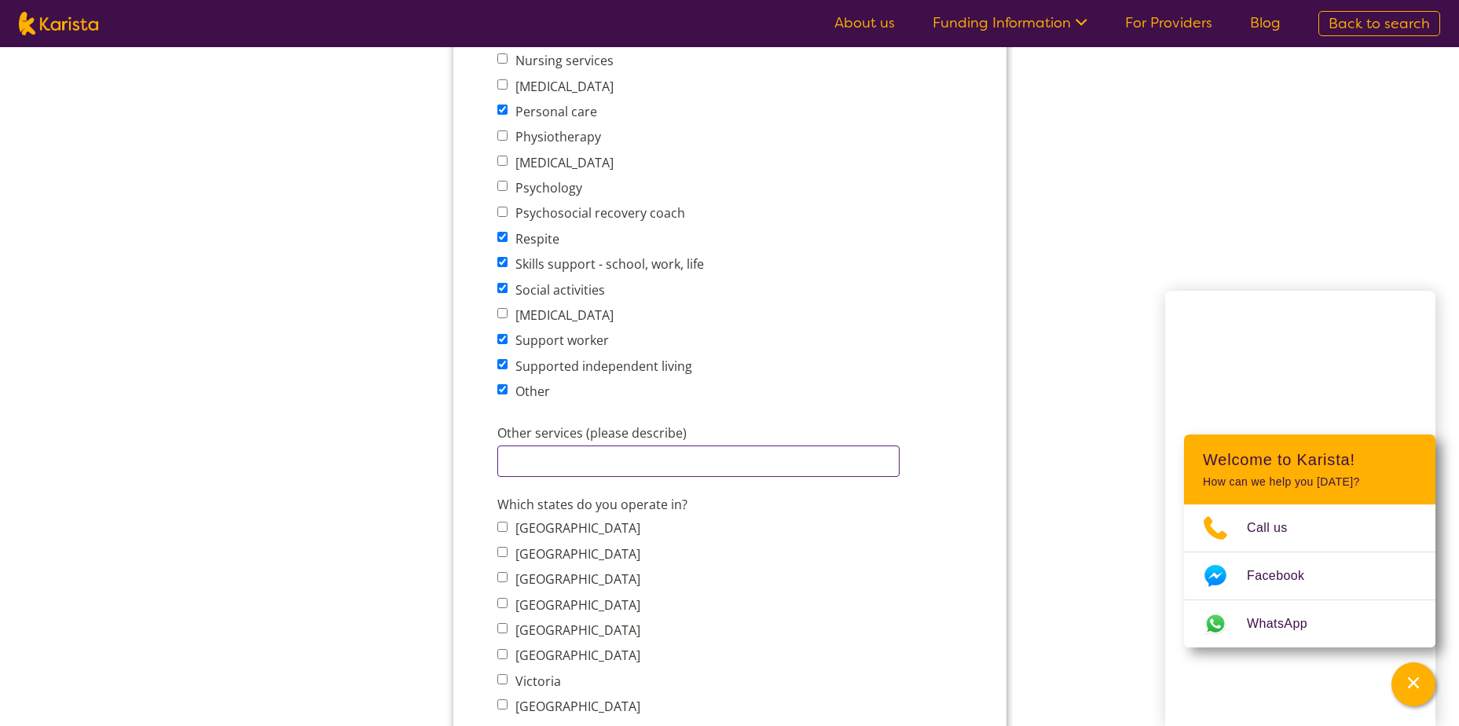
click at [575, 449] on input "Other services (please describe)" at bounding box center [697, 460] width 402 height 31
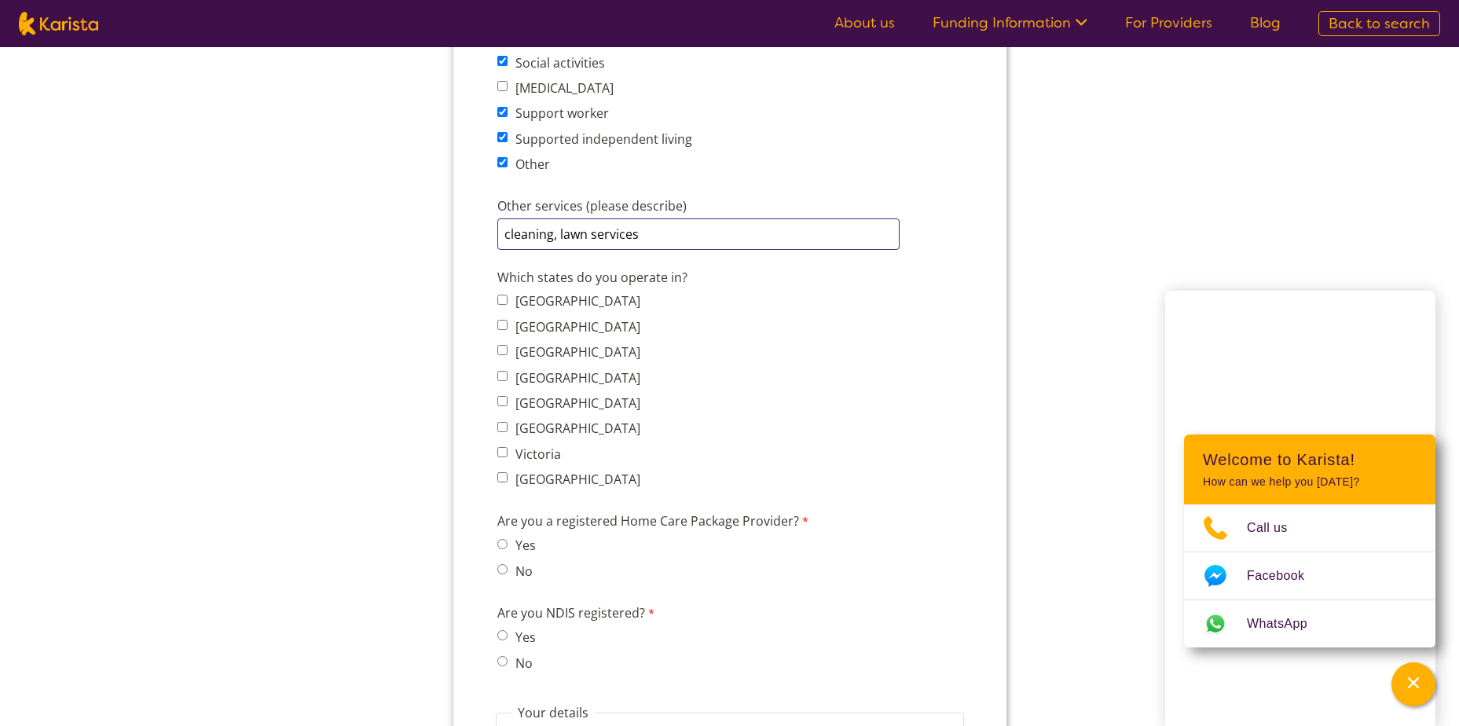
scroll to position [1100, 0]
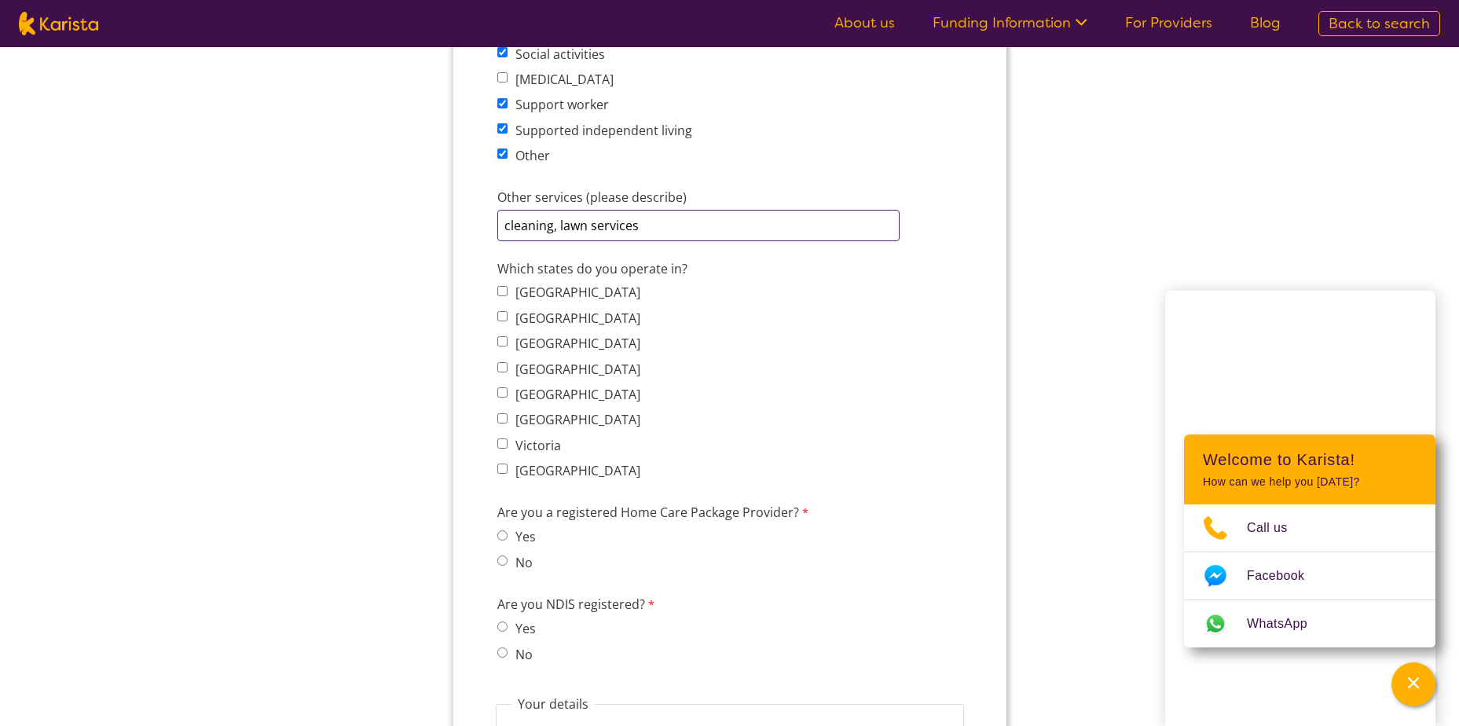
type input "cleaning, lawn services"
click at [507, 319] on span "[GEOGRAPHIC_DATA]" at bounding box center [572, 318] width 152 height 22
click at [505, 313] on input "[GEOGRAPHIC_DATA]" at bounding box center [501, 316] width 10 height 10
checkbox input "true"
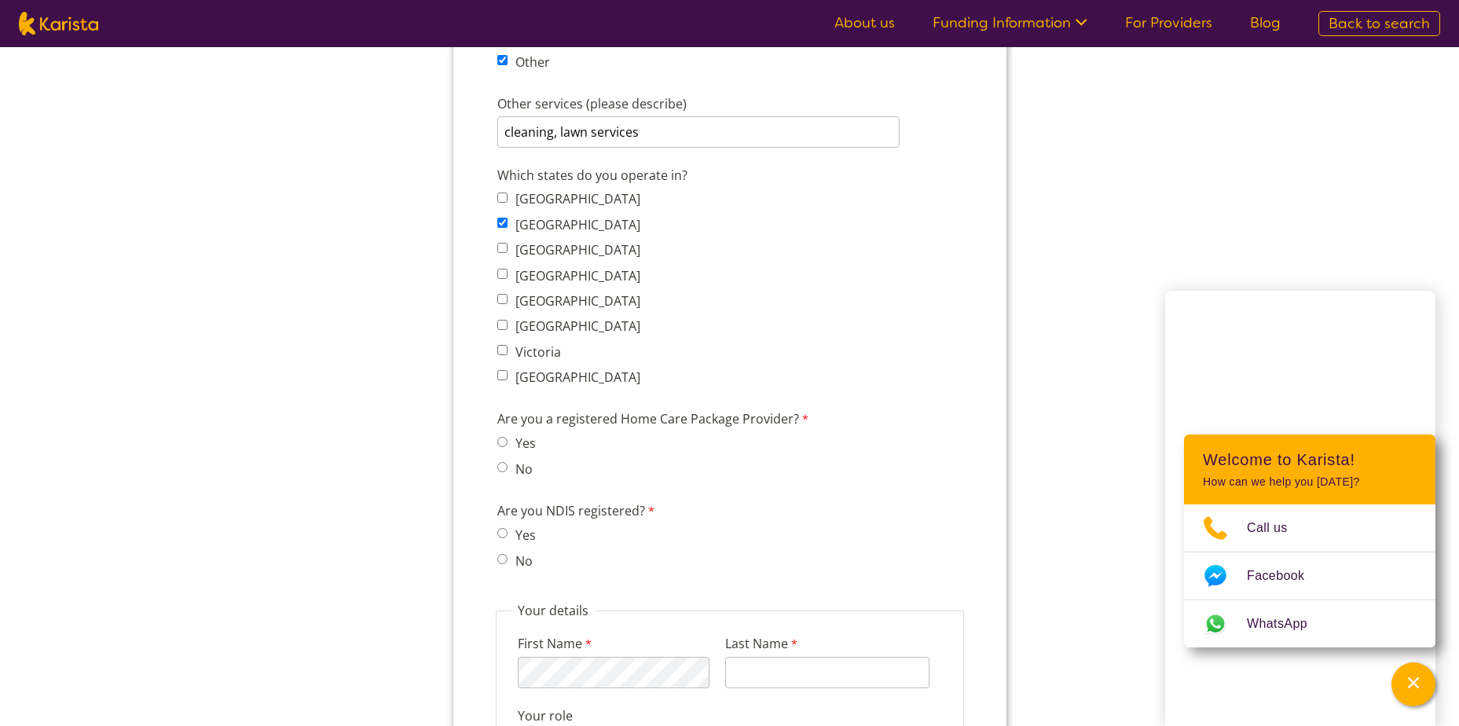
scroll to position [1335, 0]
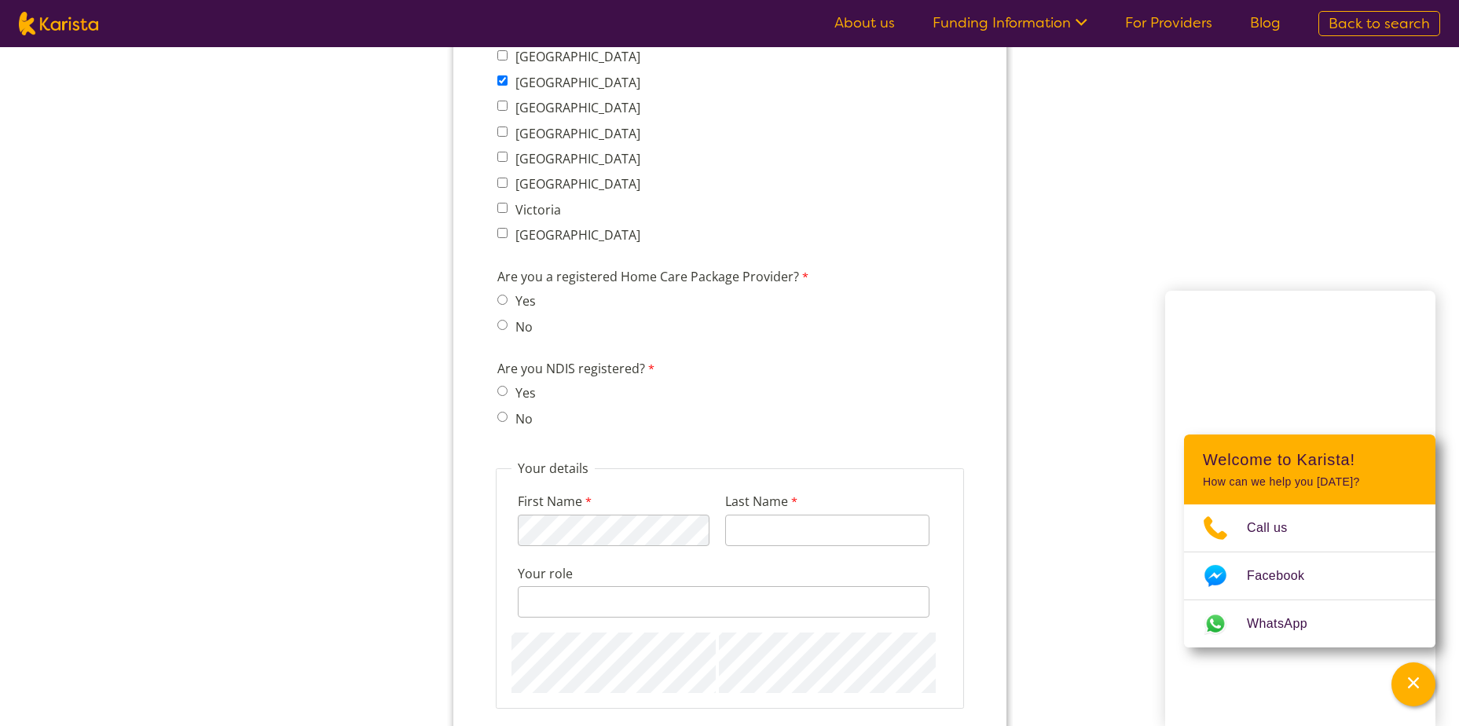
click at [504, 295] on input "Yes" at bounding box center [501, 300] width 10 height 10
radio input "true"
click at [506, 394] on input "Yes" at bounding box center [501, 391] width 10 height 10
radio input "true"
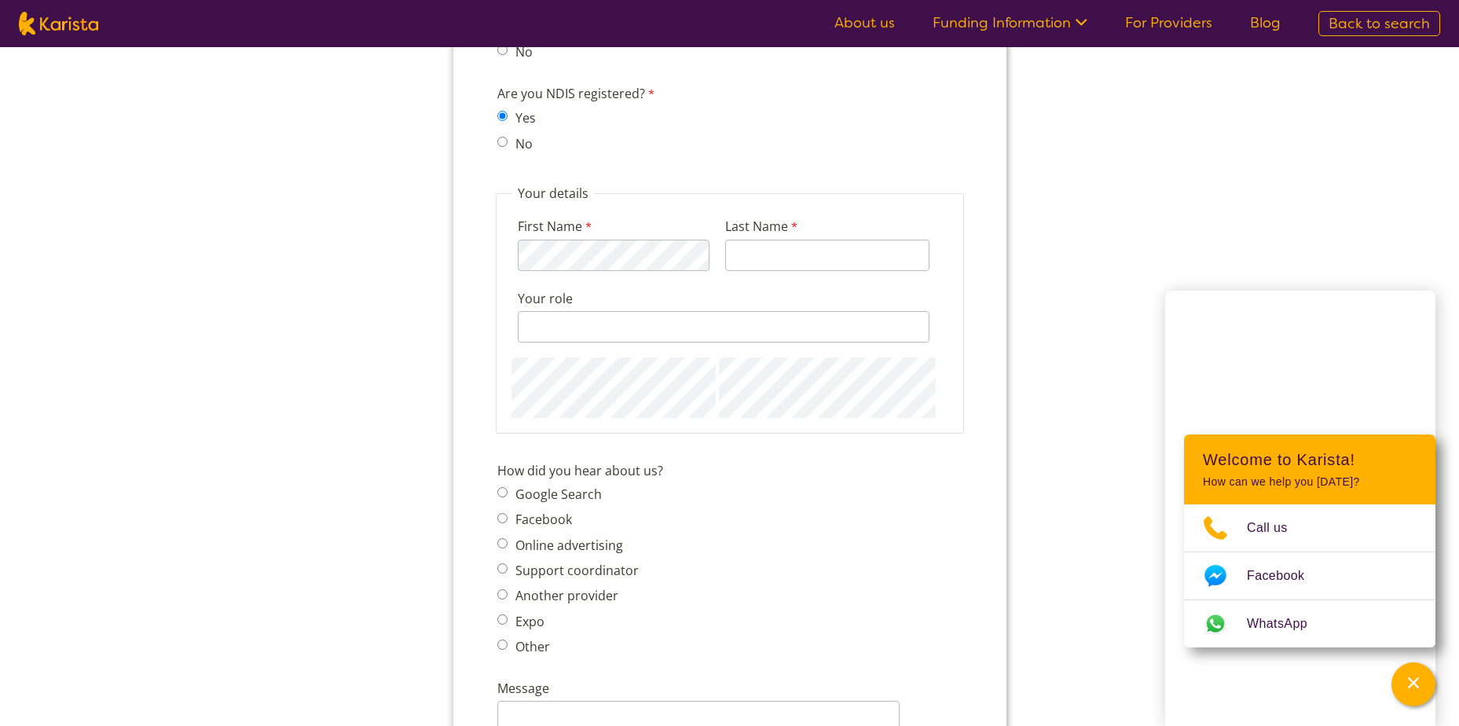
scroll to position [1571, 0]
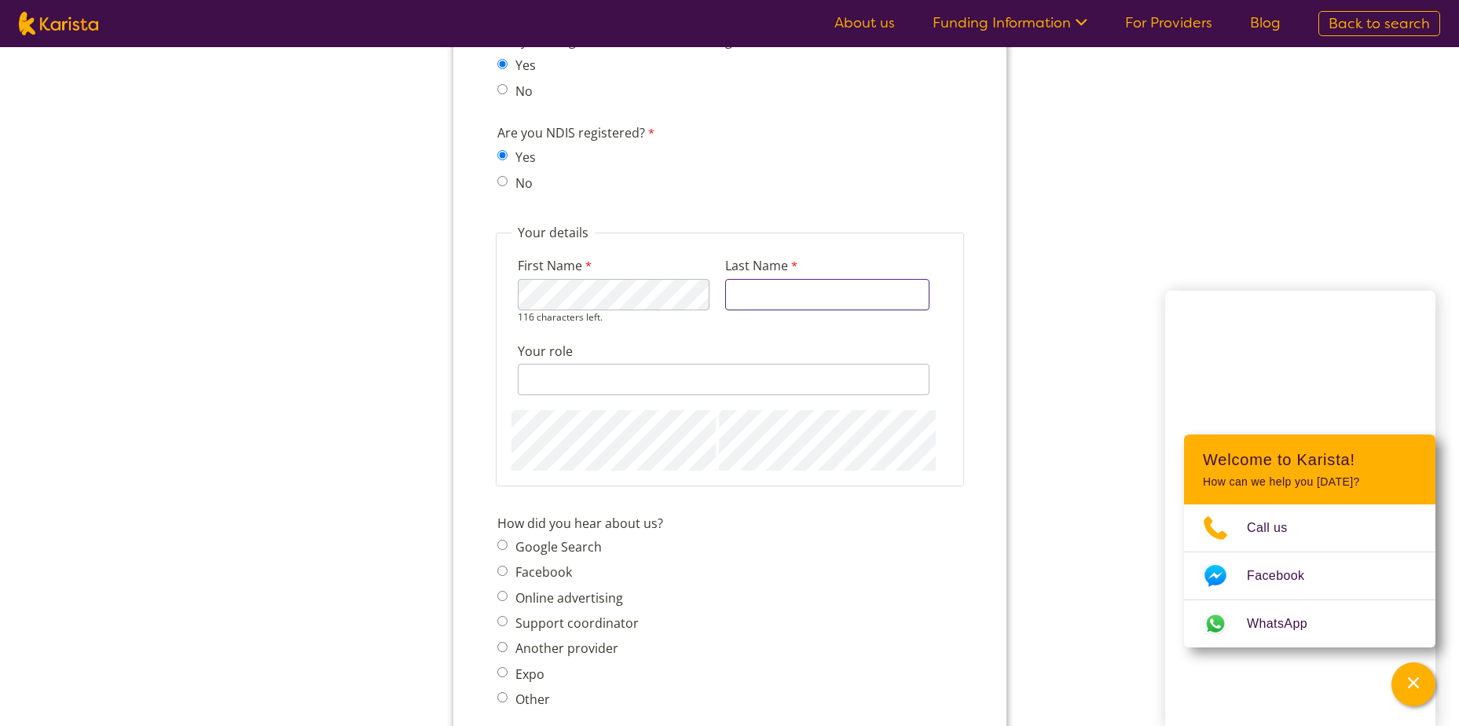
click at [766, 295] on input "Last Name" at bounding box center [826, 294] width 204 height 31
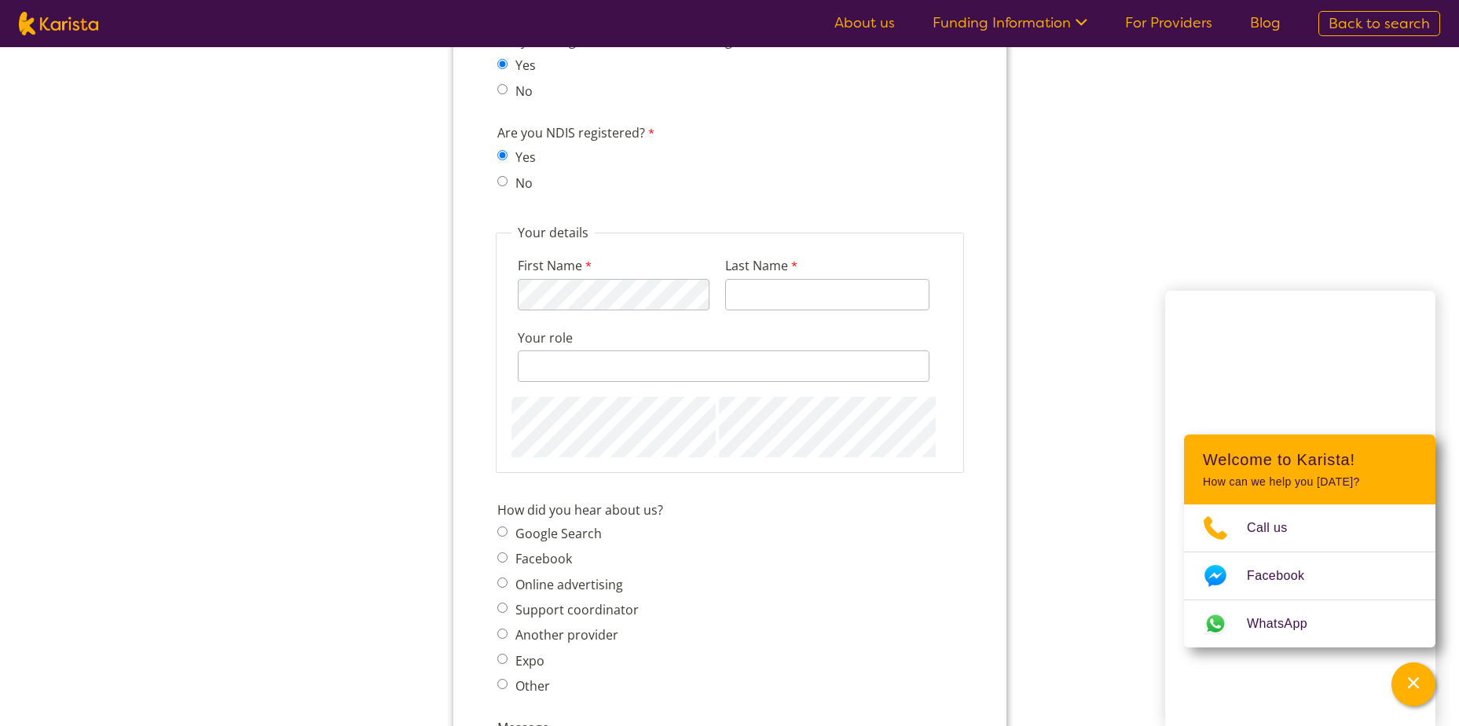
click at [866, 238] on fieldset "Your details First Name 116 characters left. Last Name Your role 128 characters…" at bounding box center [729, 348] width 468 height 249
click at [832, 279] on div "Last Name" at bounding box center [826, 283] width 217 height 60
click at [823, 286] on input "Last Name" at bounding box center [826, 294] width 204 height 31
type input "WSS"
click at [664, 362] on input "Your role" at bounding box center [723, 365] width 412 height 31
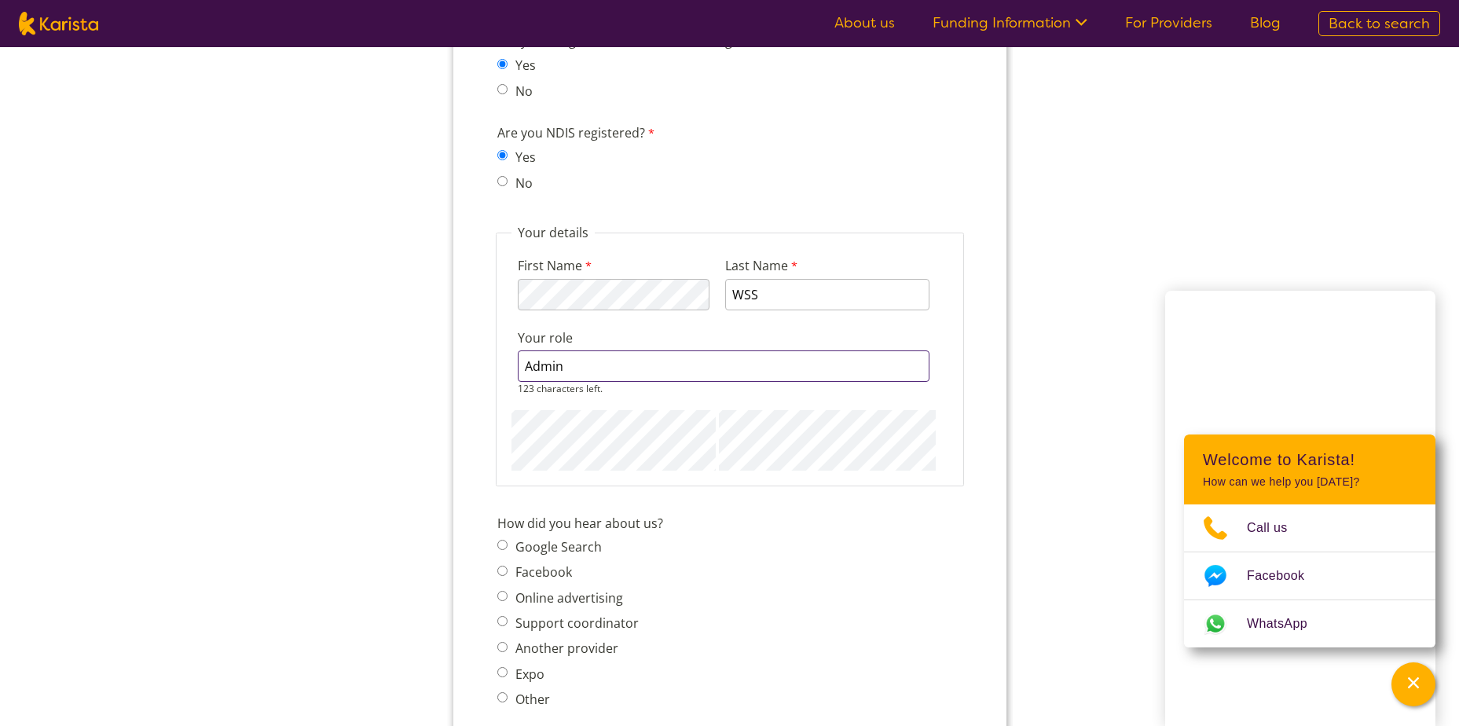
type input "Admin"
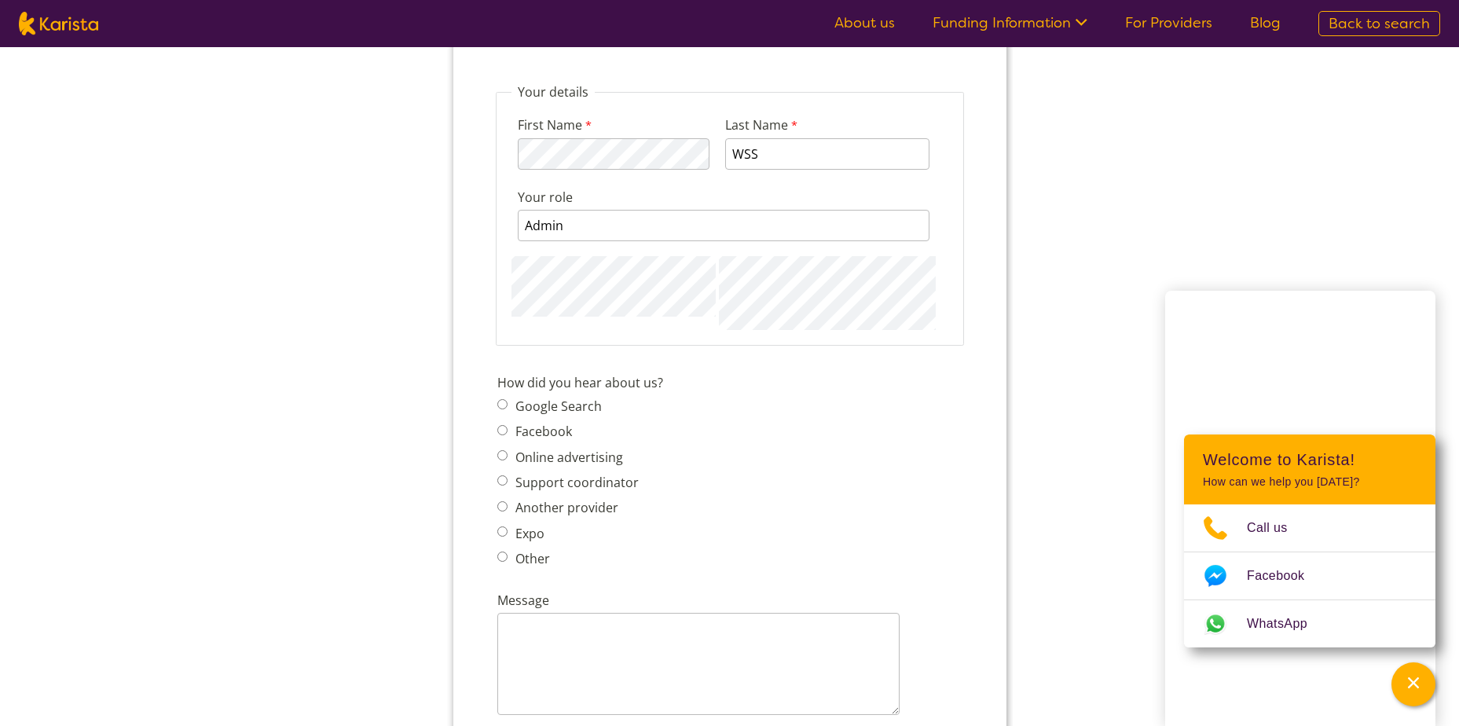
scroll to position [1728, 0]
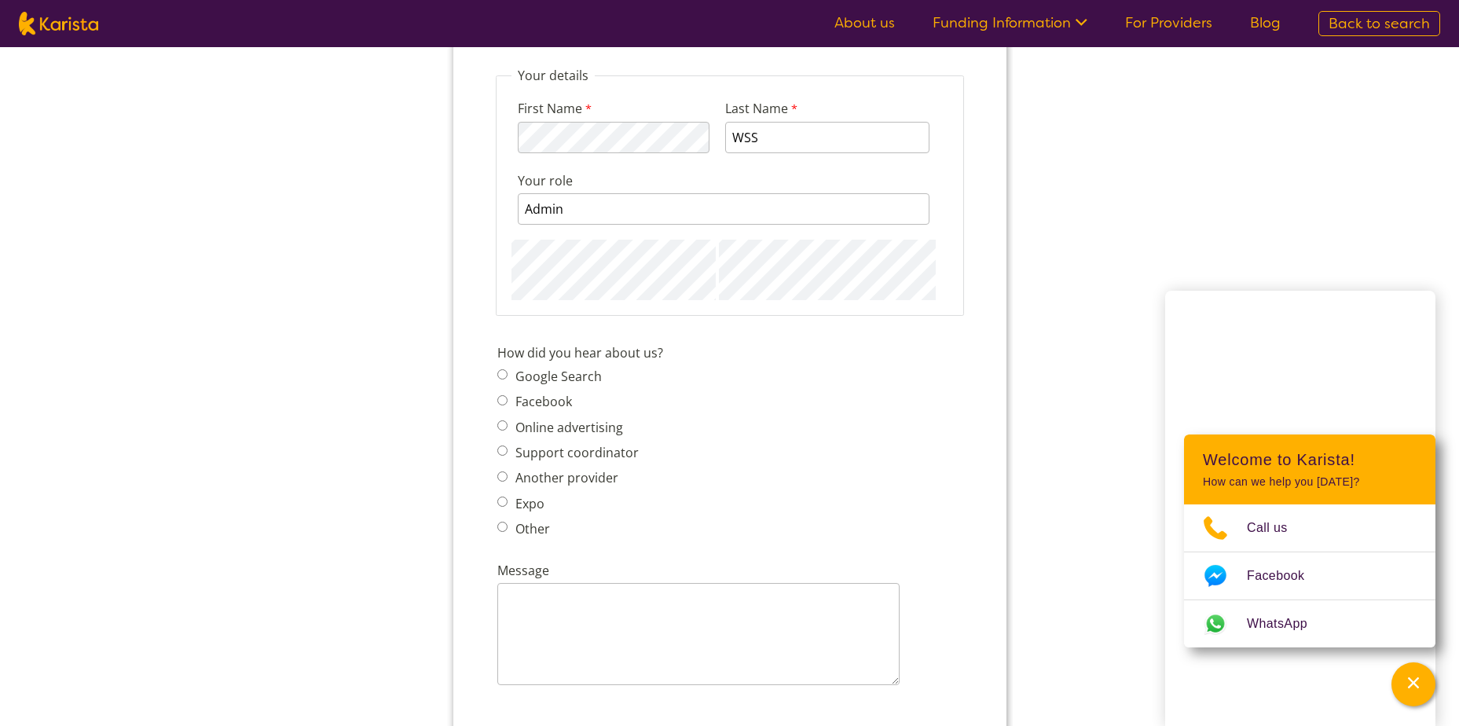
click at [553, 391] on span "Google Search Facebook Online advertising Support coordinator Another provider …" at bounding box center [571, 452] width 151 height 175
click at [515, 380] on label "Google Search" at bounding box center [555, 376] width 91 height 17
click at [507, 379] on input "Google Search" at bounding box center [501, 374] width 10 height 10
radio input "true"
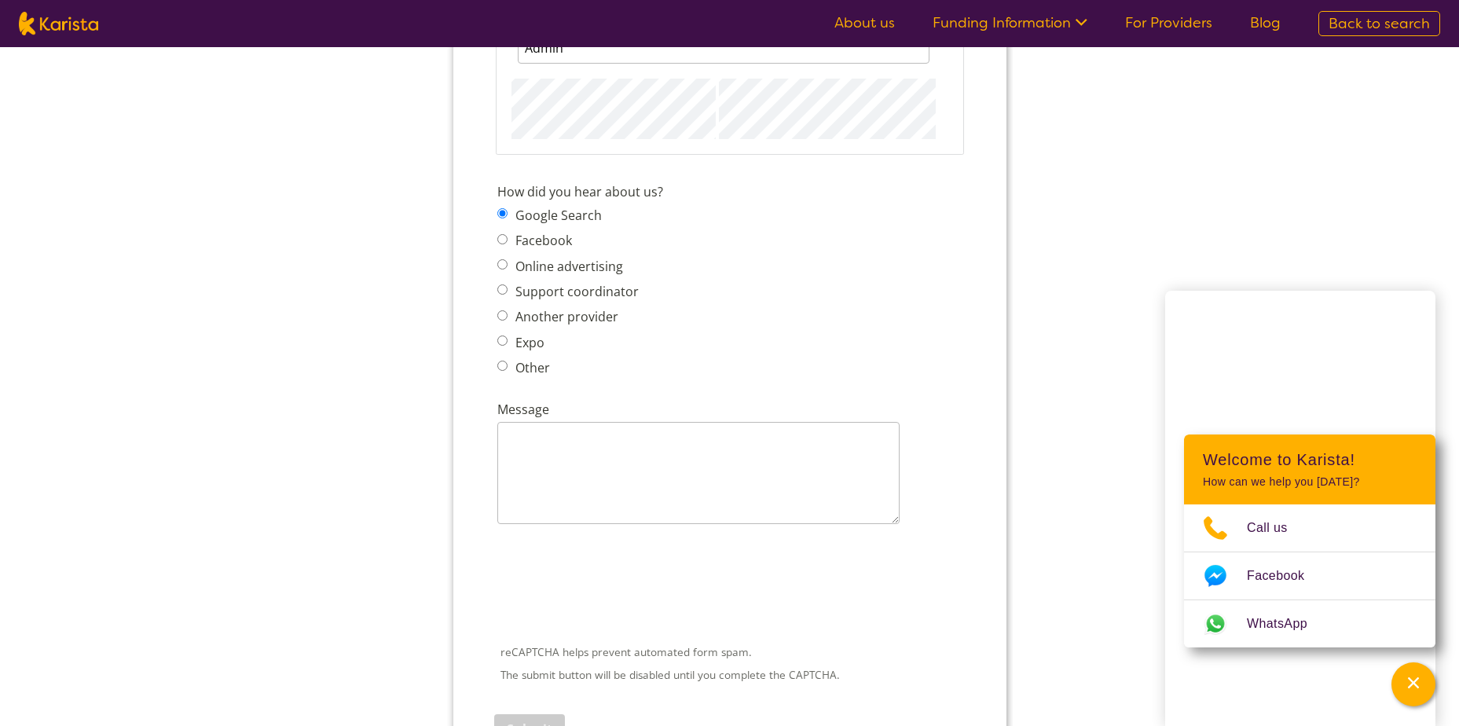
scroll to position [2121, 0]
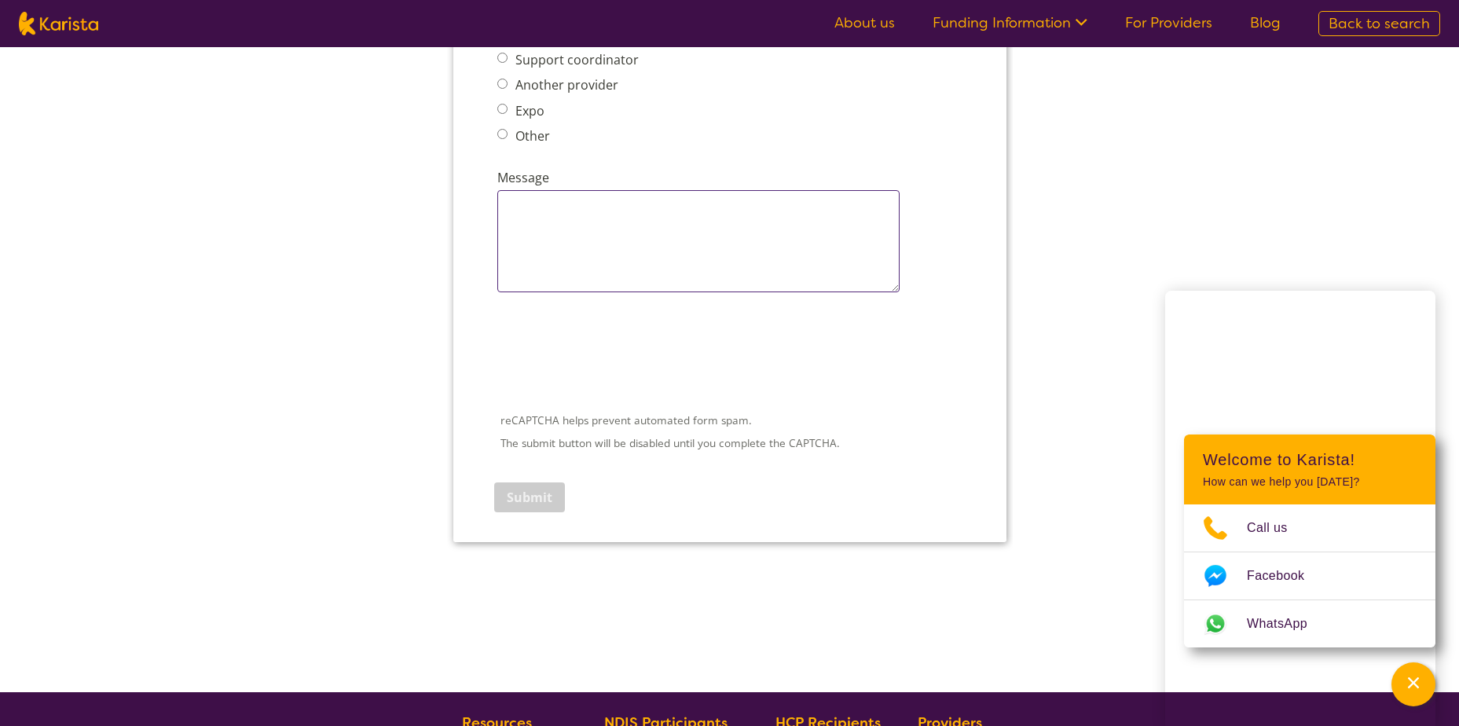
click at [630, 212] on textarea "Message" at bounding box center [697, 241] width 402 height 102
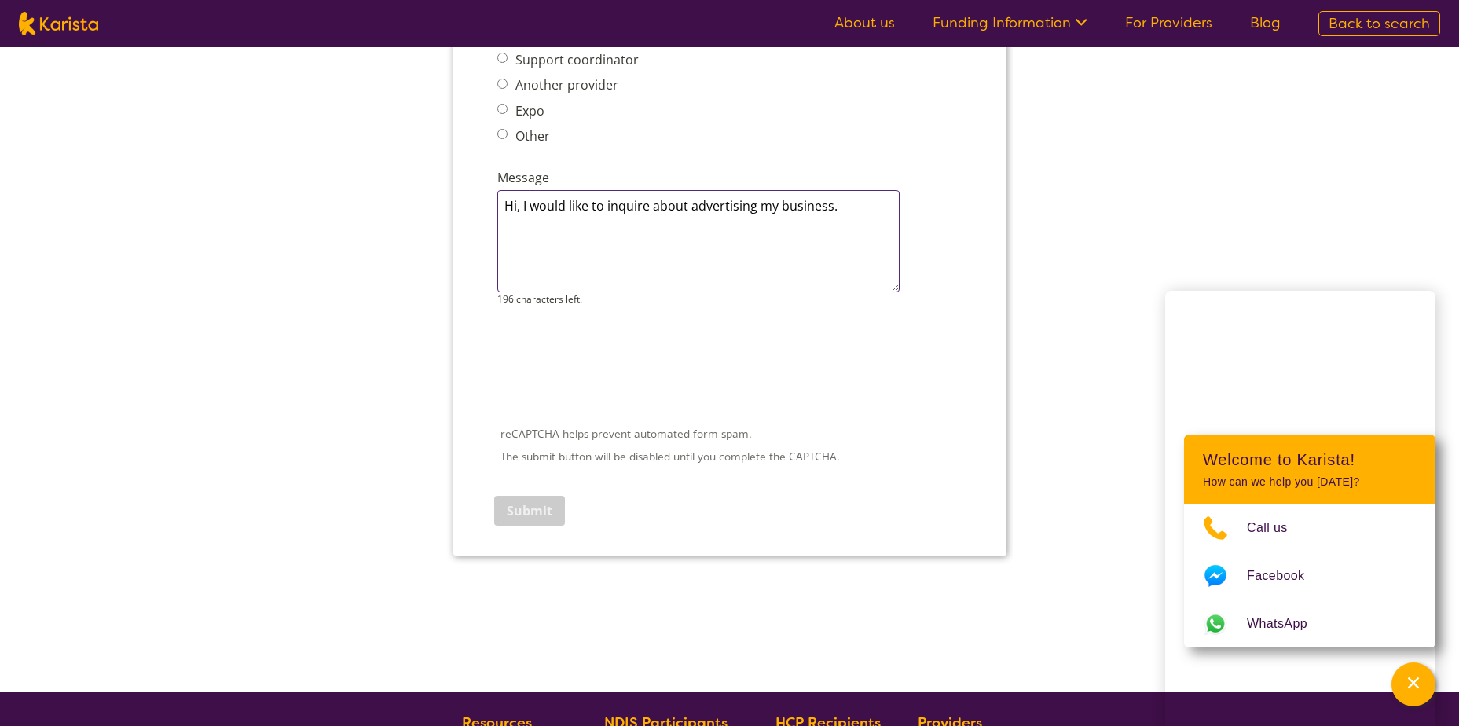
type textarea "Hi, I would like to inquire about advertising my business."
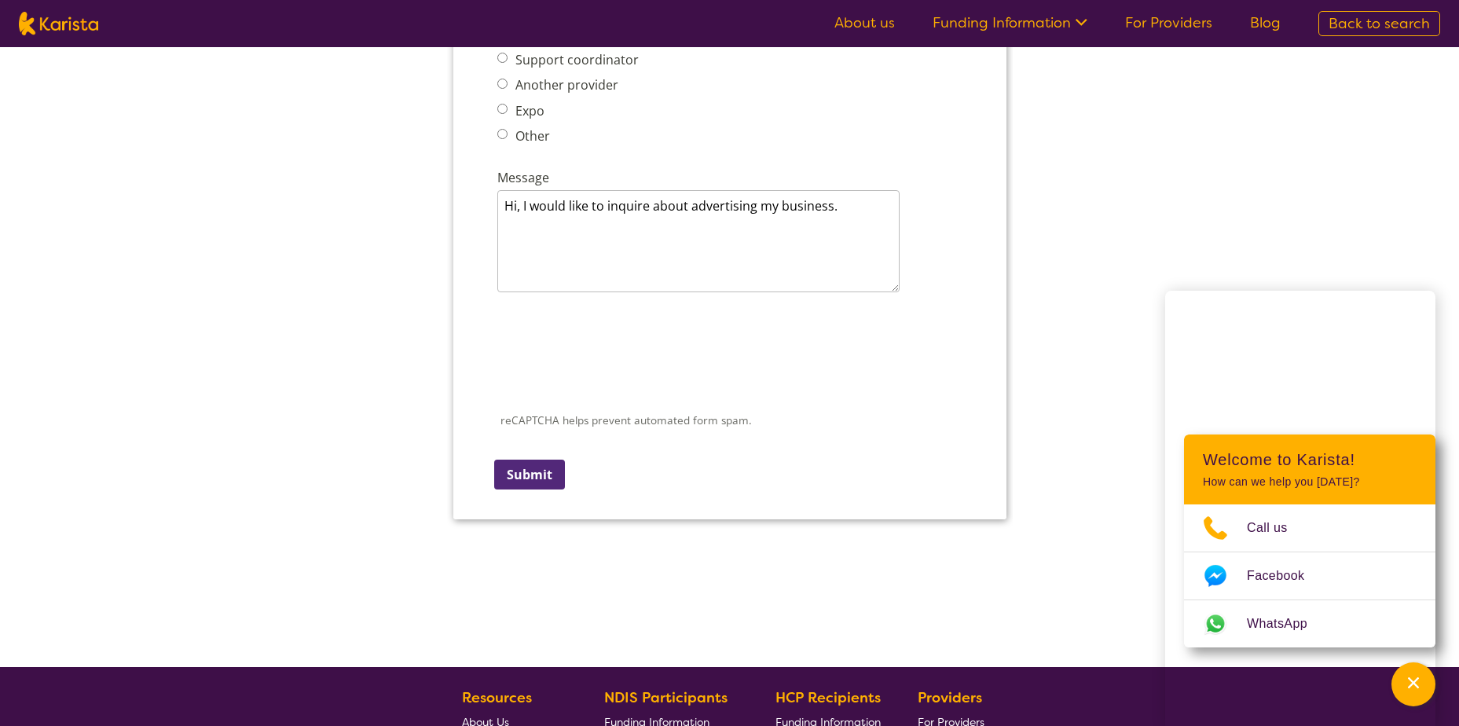
drag, startPoint x: 547, startPoint y: 478, endPoint x: 878, endPoint y: -1737, distance: 2238.8
click at [547, 478] on input "Submit" at bounding box center [528, 474] width 71 height 30
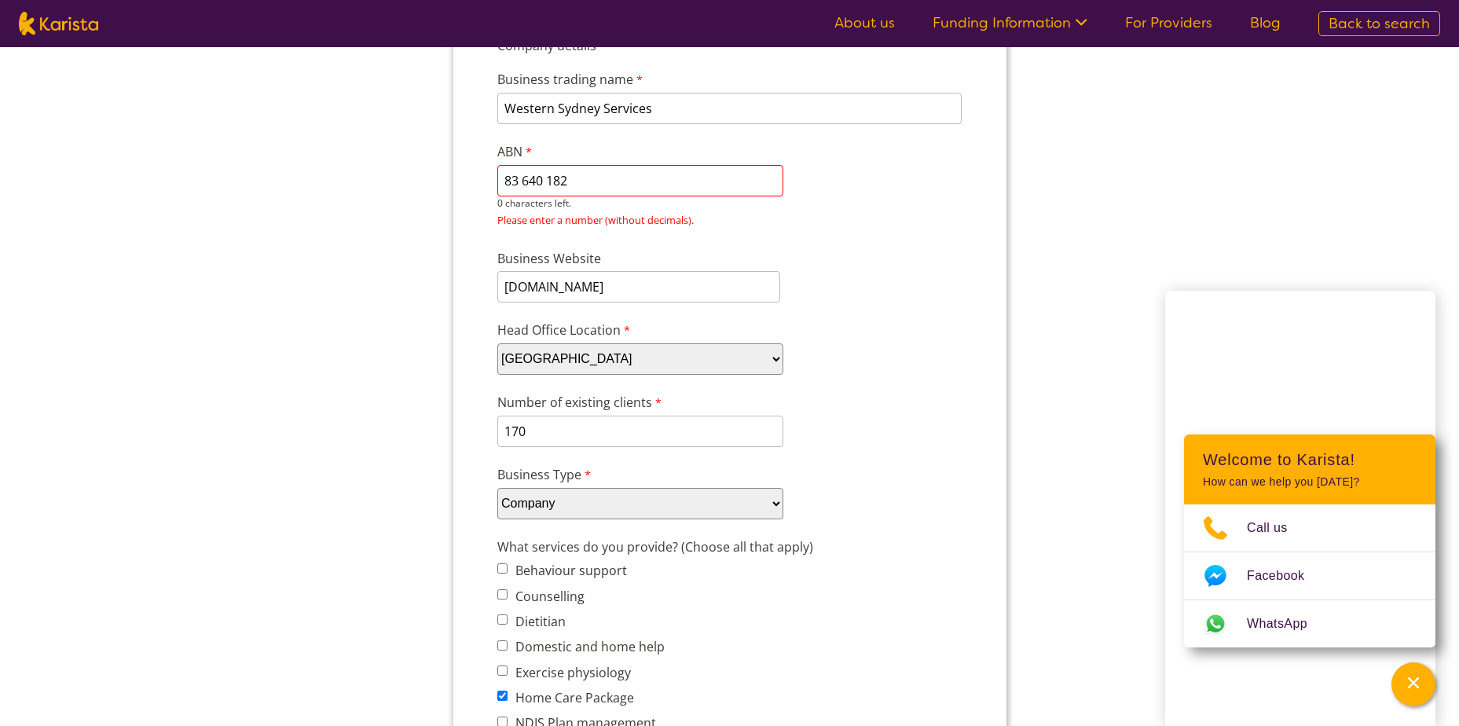
scroll to position [170, 0]
drag, startPoint x: 546, startPoint y: 181, endPoint x: 565, endPoint y: 179, distance: 18.9
click at [546, 181] on input "83 640 182" at bounding box center [639, 182] width 286 height 31
click at [519, 191] on input "83 640182" at bounding box center [639, 182] width 286 height 31
type input "83640182"
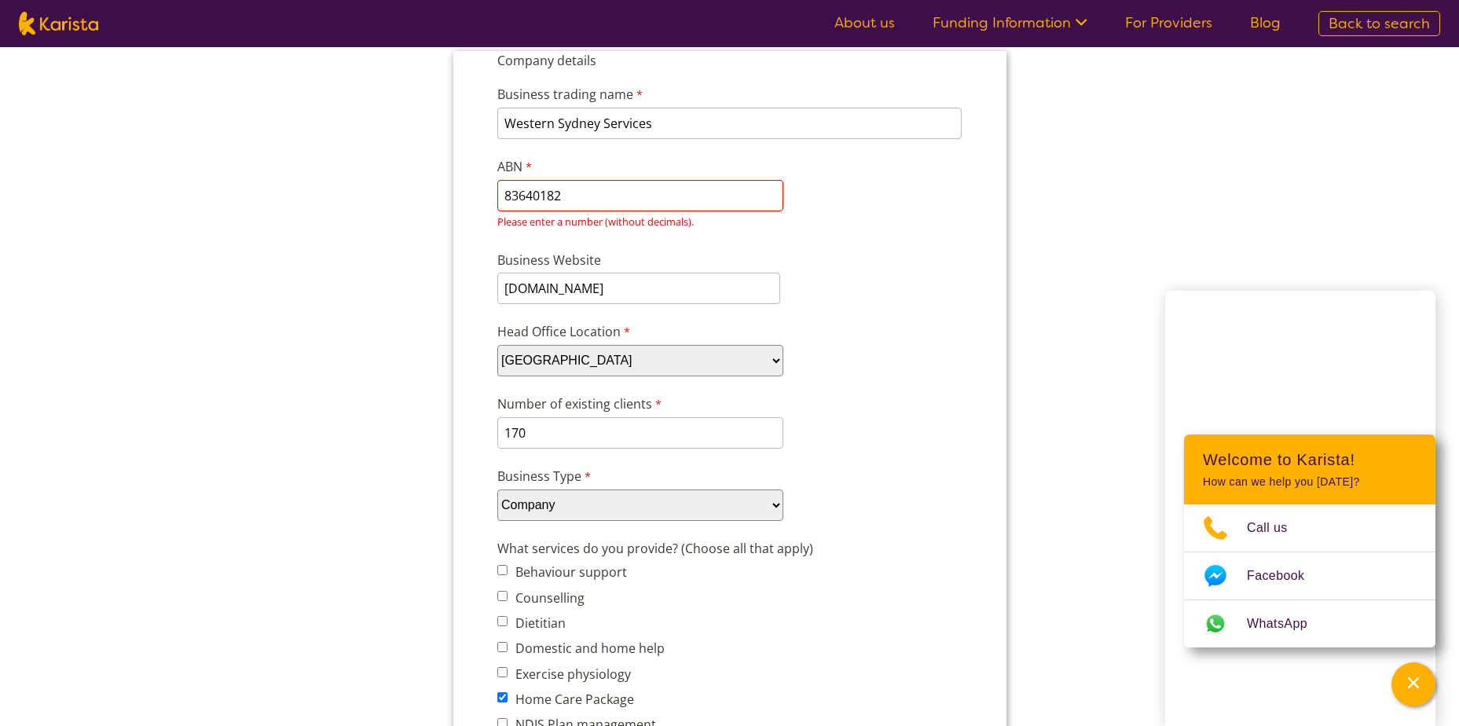
scroll to position [0, 0]
drag, startPoint x: 929, startPoint y: 145, endPoint x: 800, endPoint y: 211, distance: 144.7
click at [909, 160] on div "Business trading name Western Sydney Services 231 characters left. ABN 83640182…" at bounding box center [729, 153] width 478 height 166
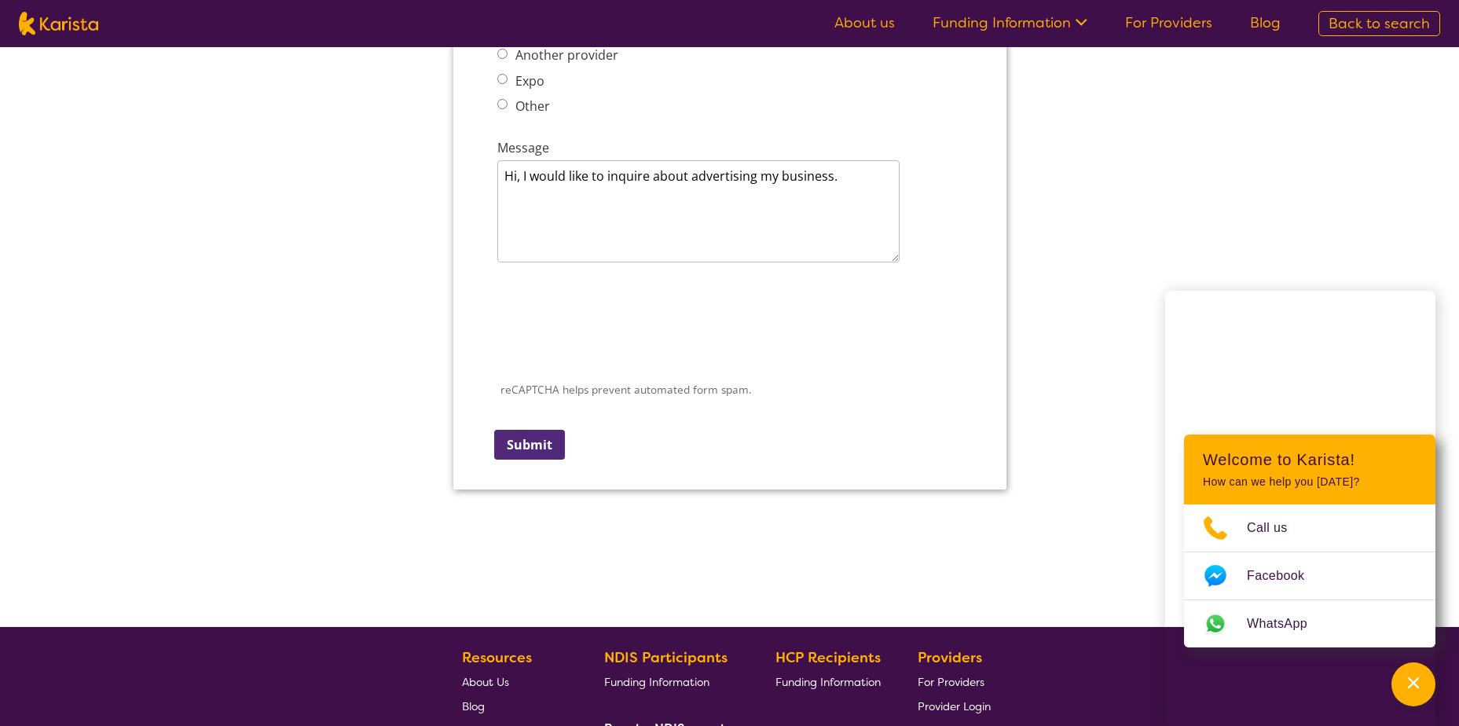
scroll to position [2291, 0]
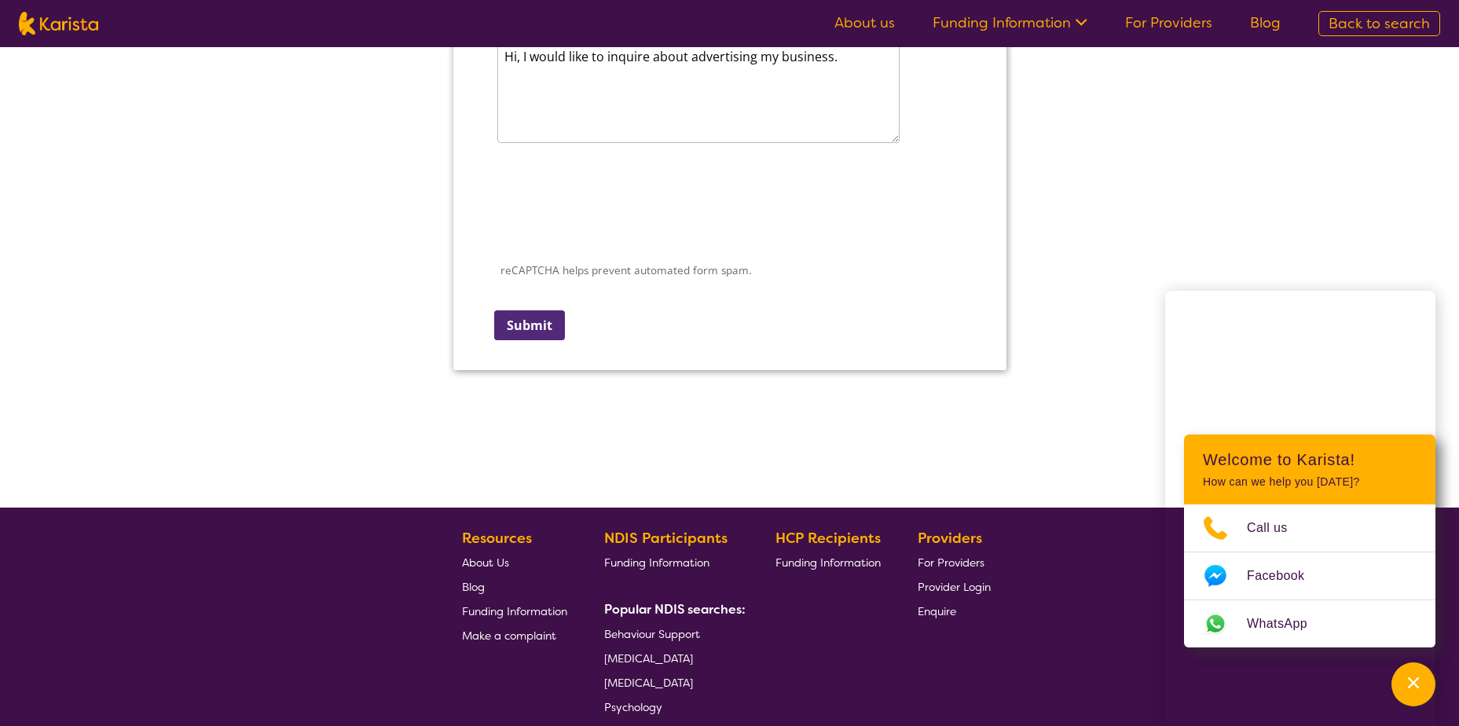
drag, startPoint x: 542, startPoint y: 316, endPoint x: 854, endPoint y: -1897, distance: 2234.4
click at [542, 316] on input "Submit" at bounding box center [528, 325] width 71 height 30
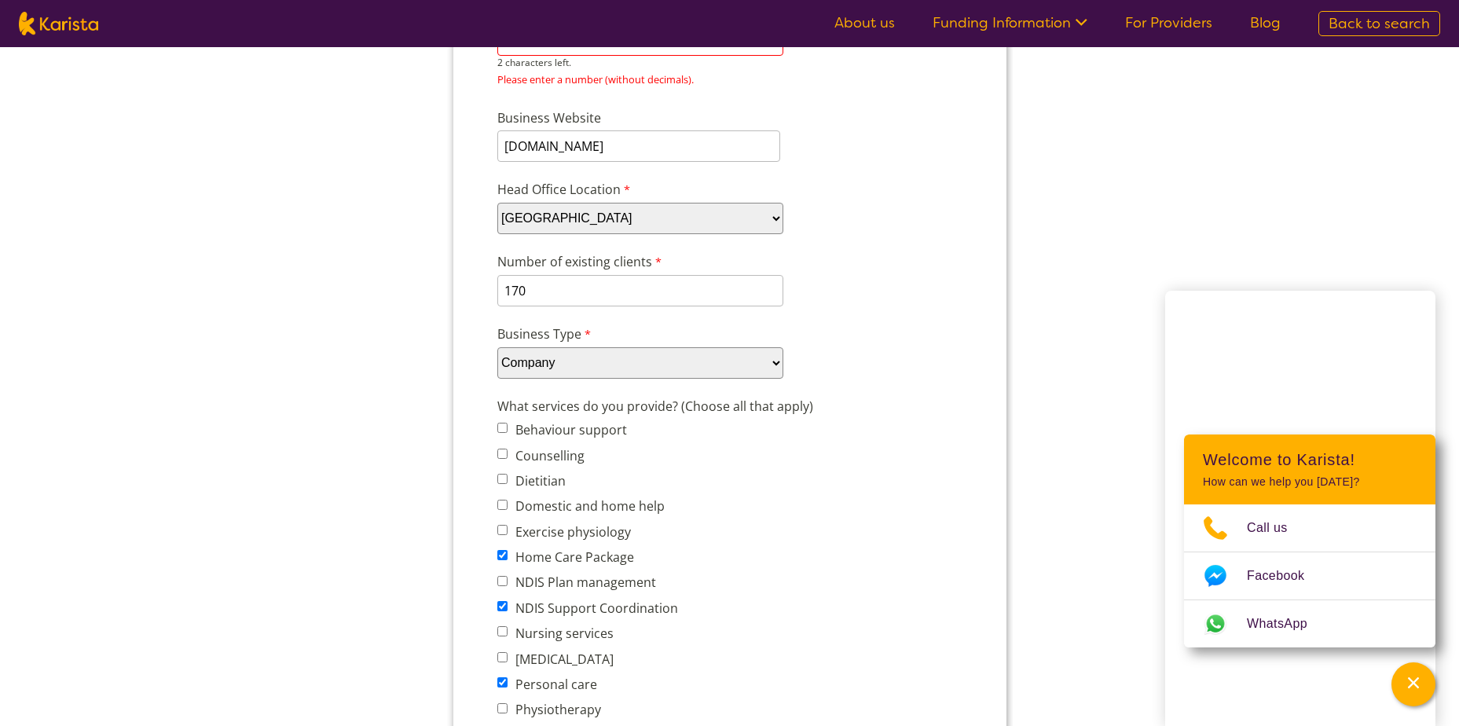
scroll to position [236, 0]
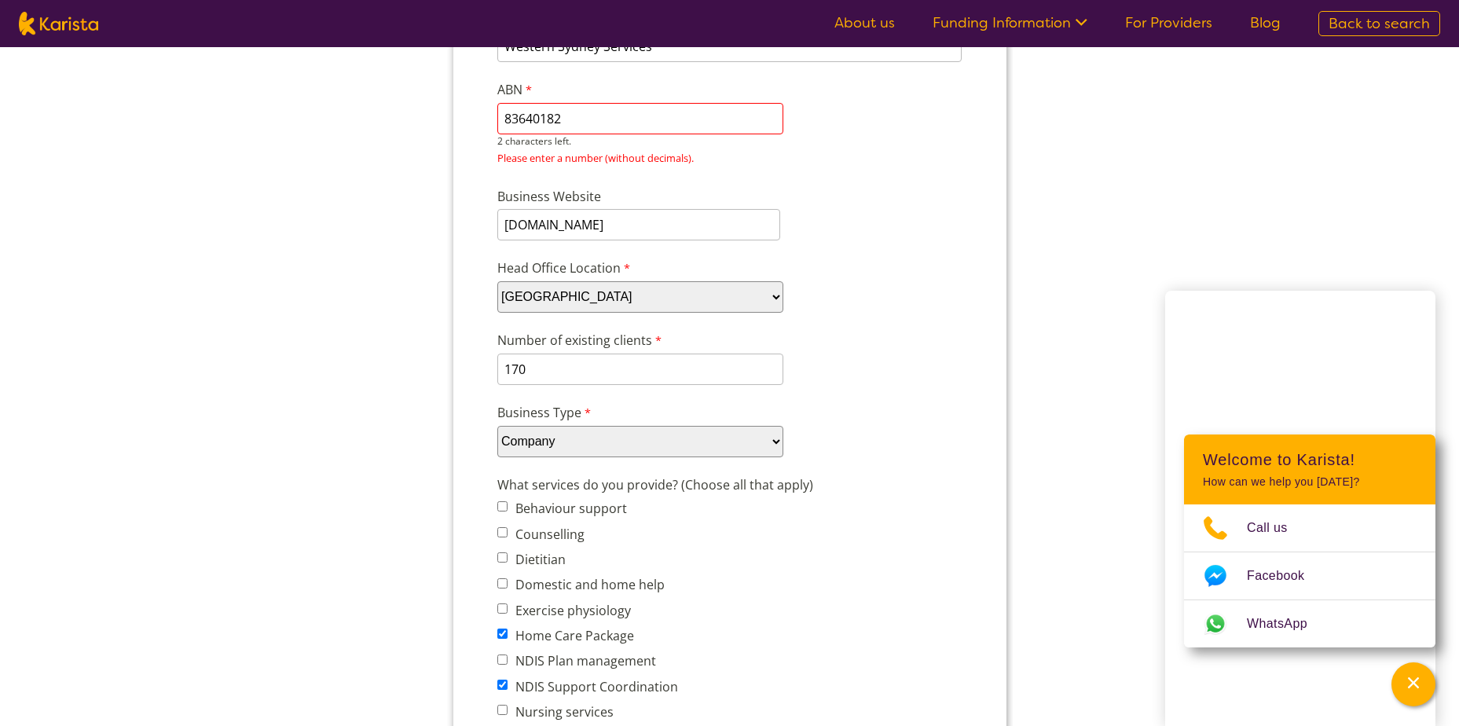
click at [624, 117] on input "83640182" at bounding box center [639, 118] width 286 height 31
click at [680, 119] on input "83640182" at bounding box center [639, 118] width 286 height 31
drag, startPoint x: 680, startPoint y: 119, endPoint x: 478, endPoint y: 115, distance: 202.7
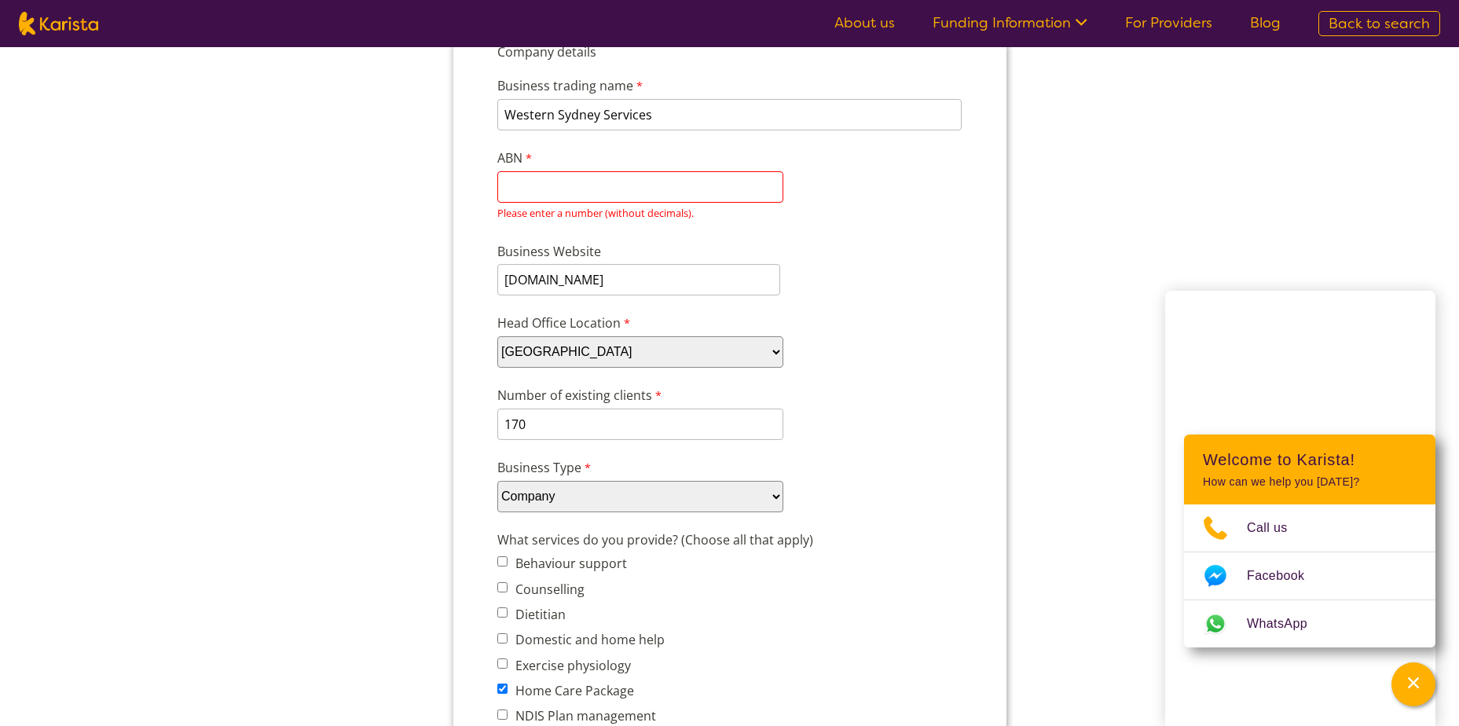
scroll to position [176, 0]
click at [576, 194] on input "ABN" at bounding box center [639, 189] width 286 height 31
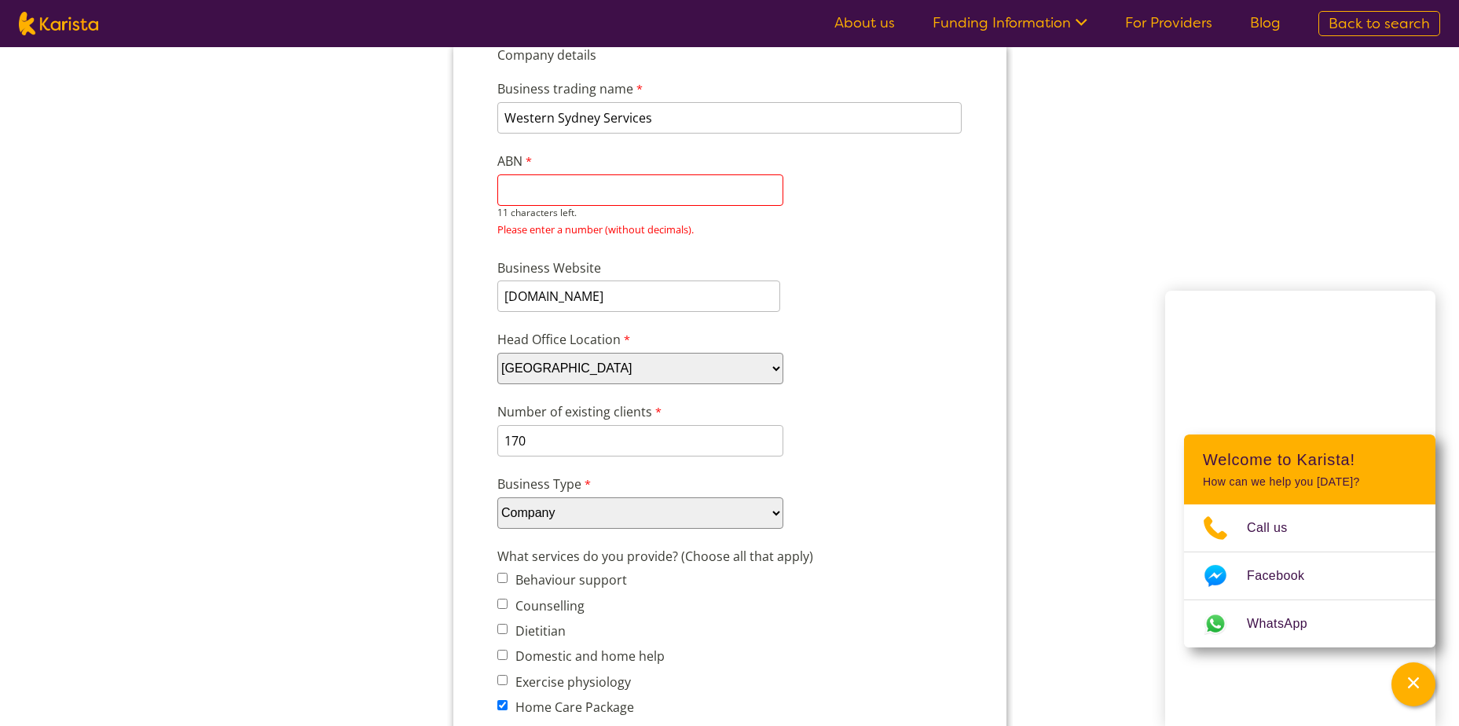
paste input "83 640 182"
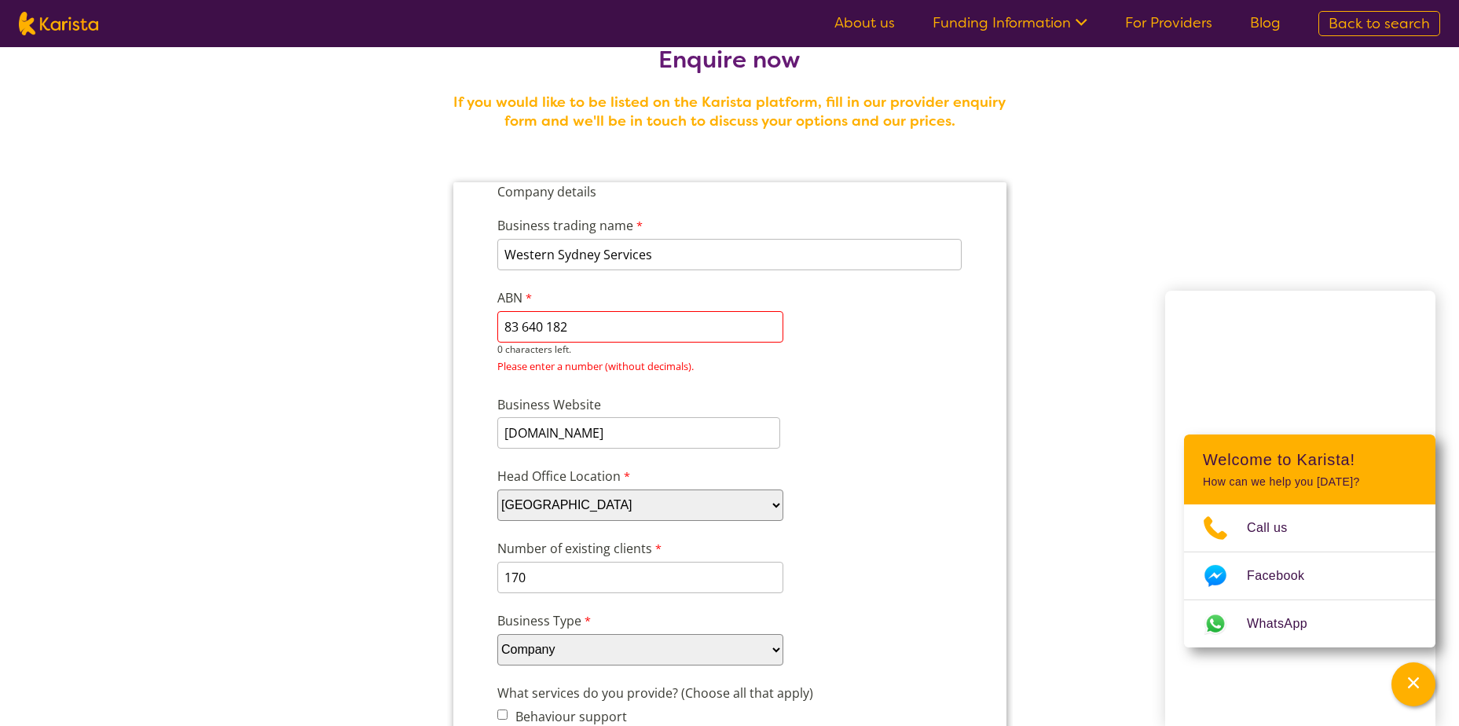
scroll to position [19, 0]
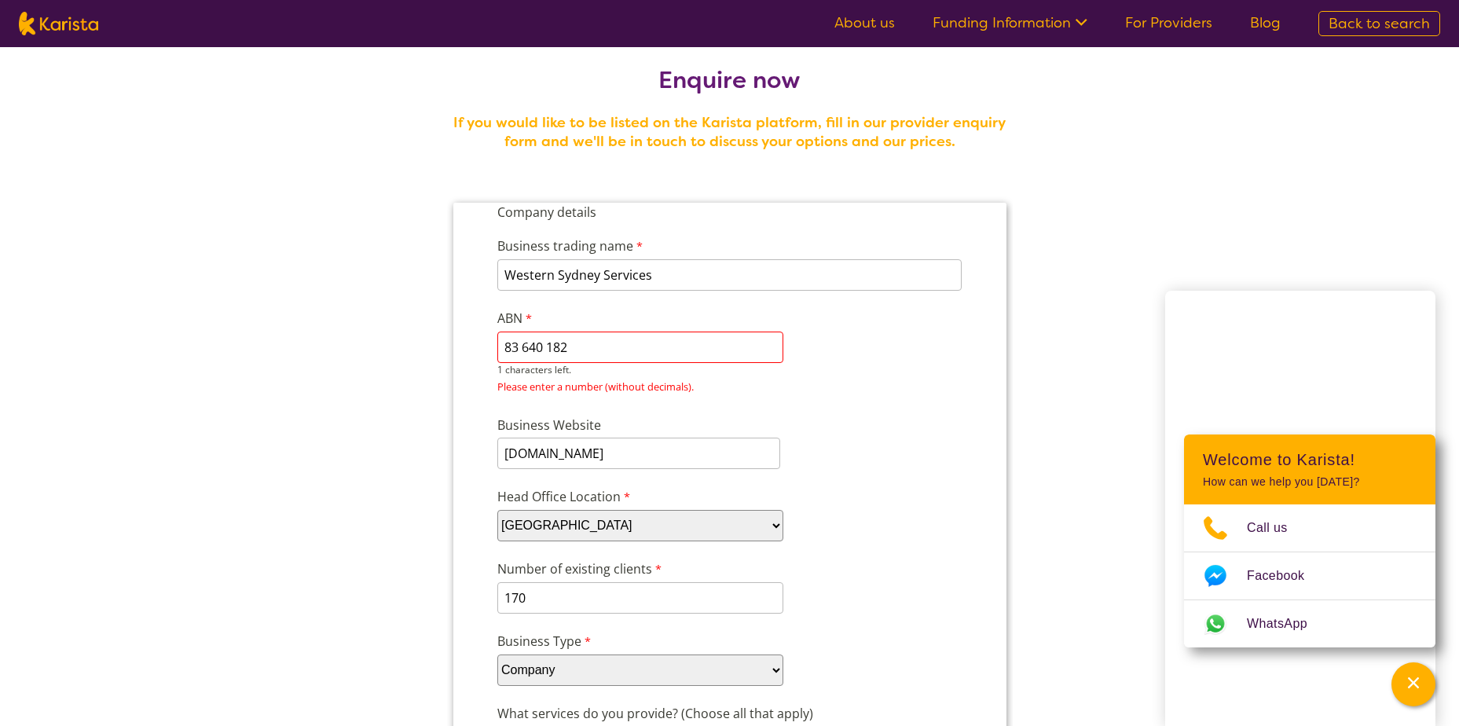
type input "83 640 182"
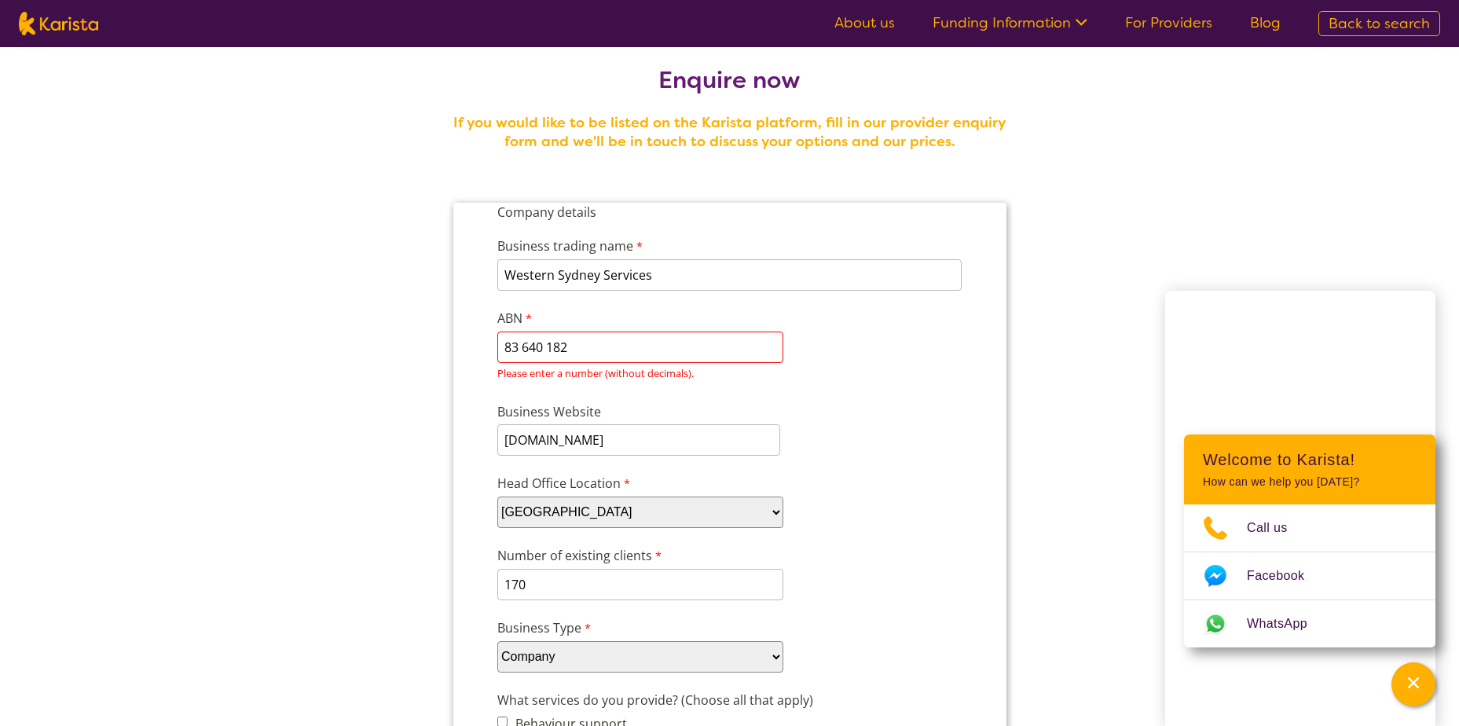
click at [786, 351] on div "ABN 83 640 182 1 characters left. Please enter a number (without decimals)." at bounding box center [639, 347] width 298 height 82
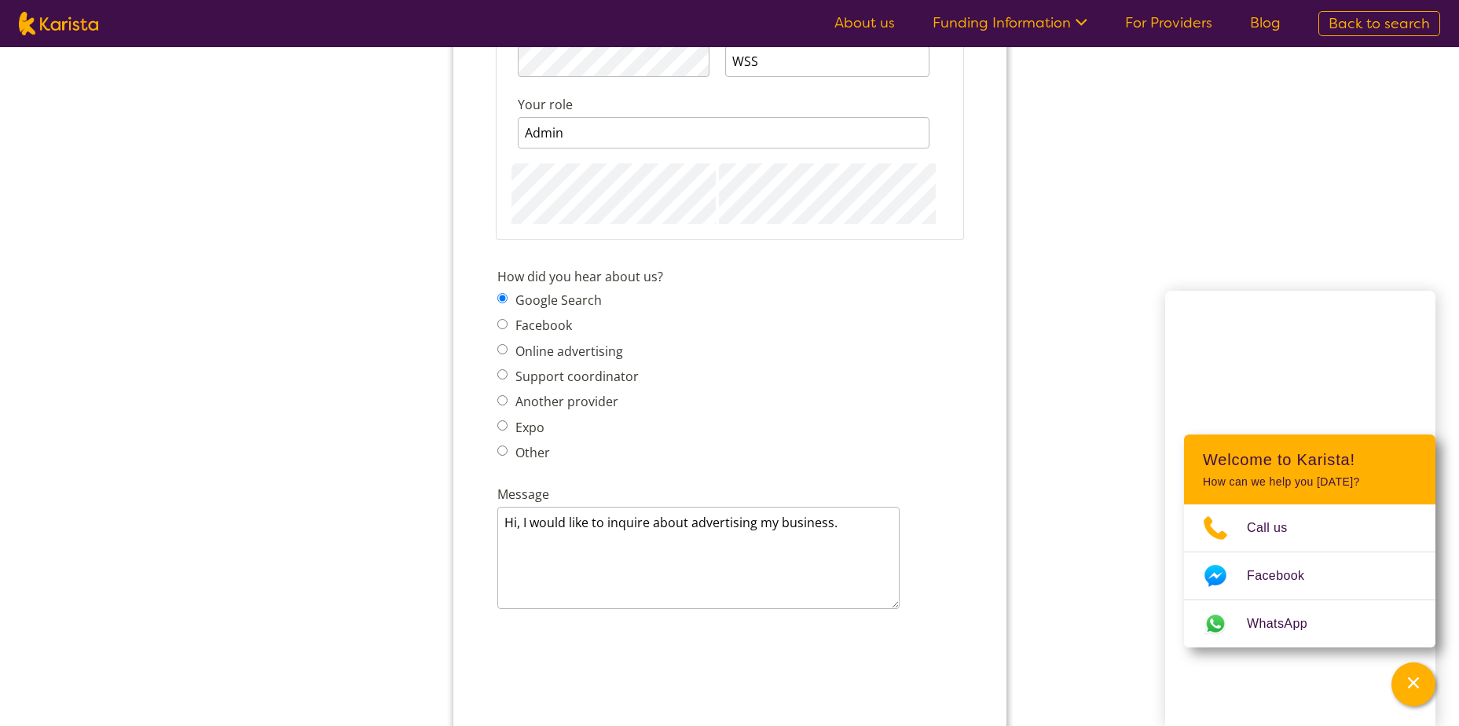
scroll to position [2140, 0]
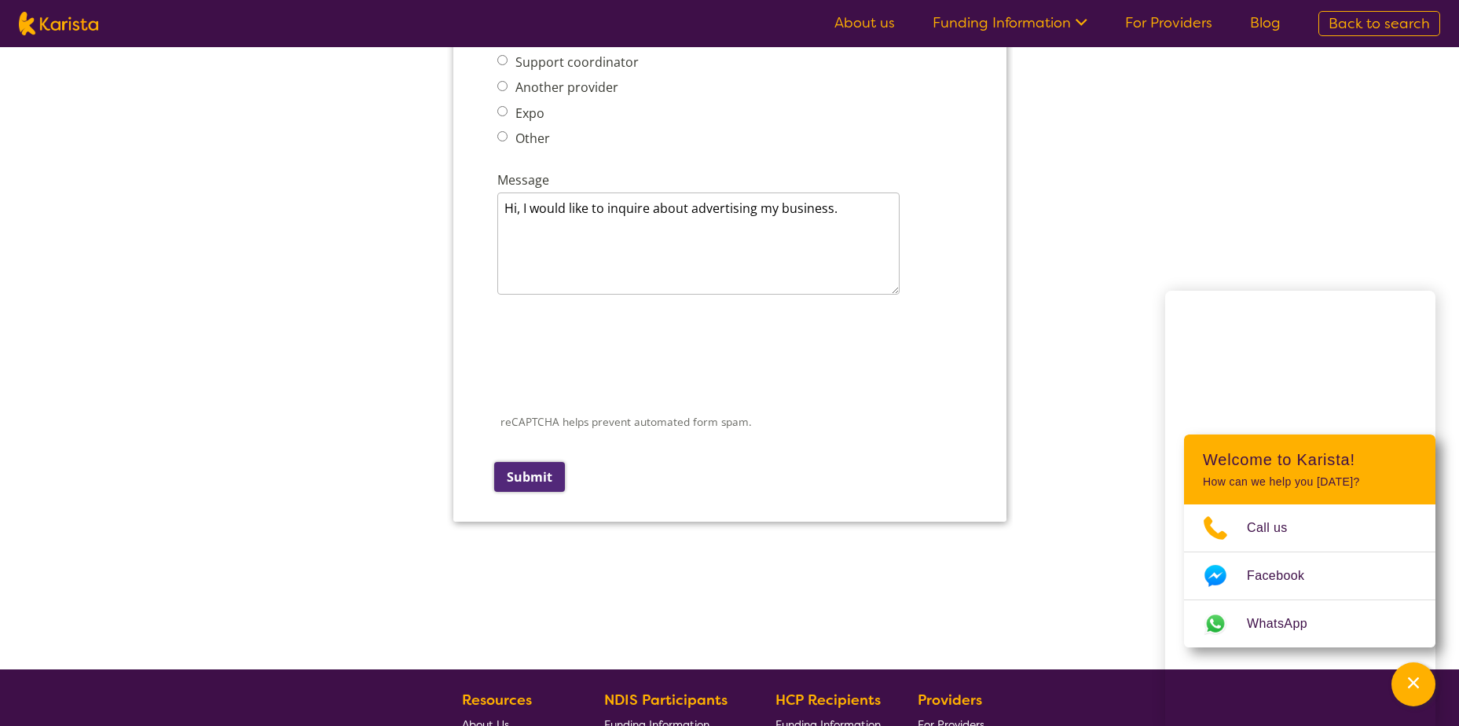
click at [523, 492] on input "Submit" at bounding box center [528, 477] width 71 height 30
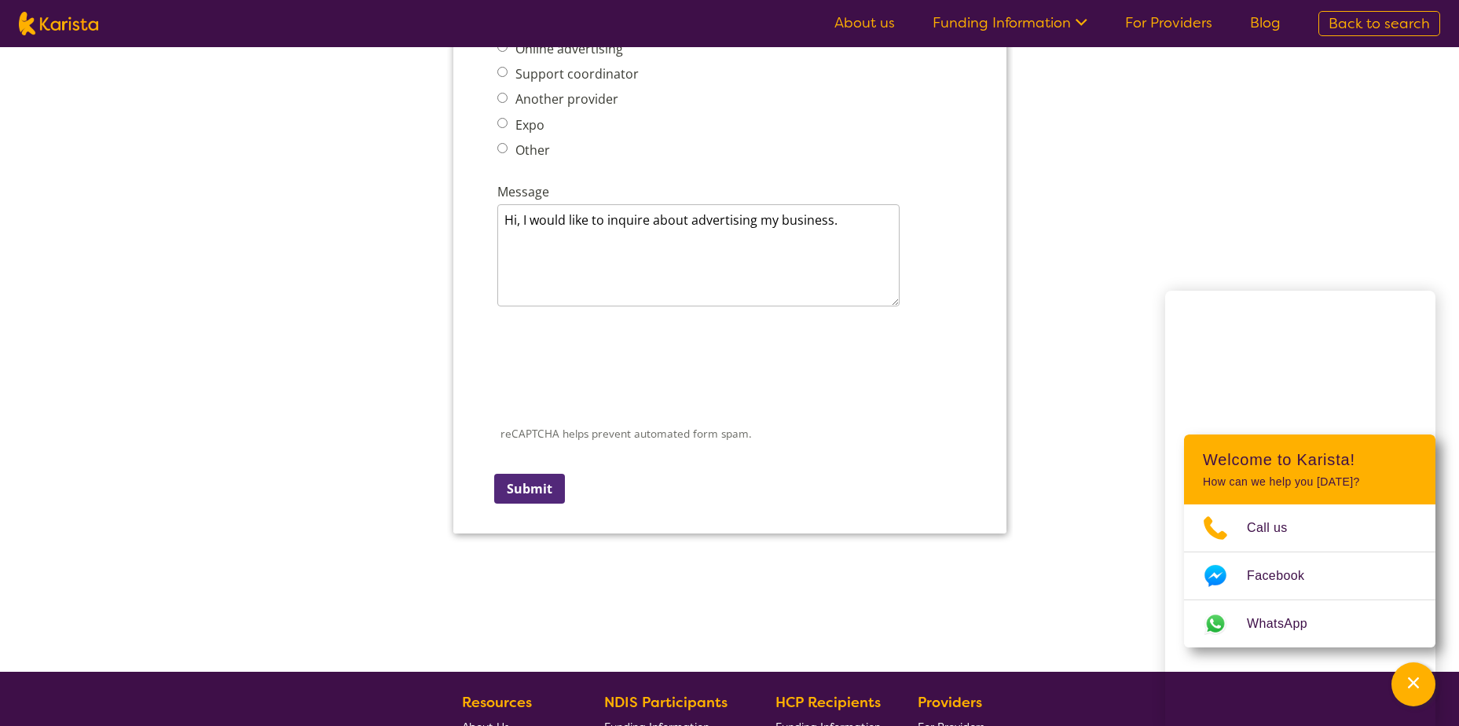
scroll to position [349, 0]
